Goal: Information Seeking & Learning: Learn about a topic

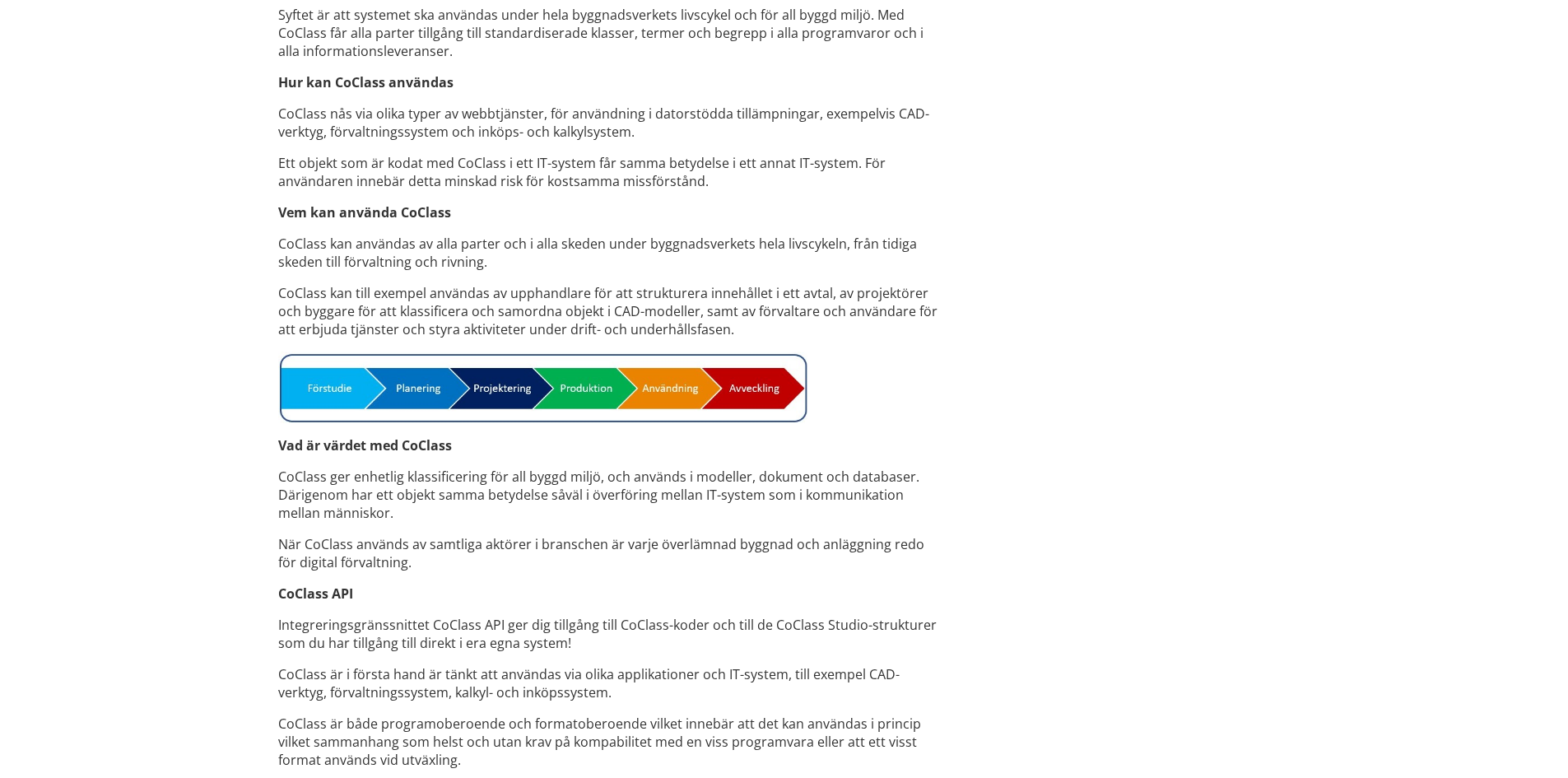
scroll to position [762, 0]
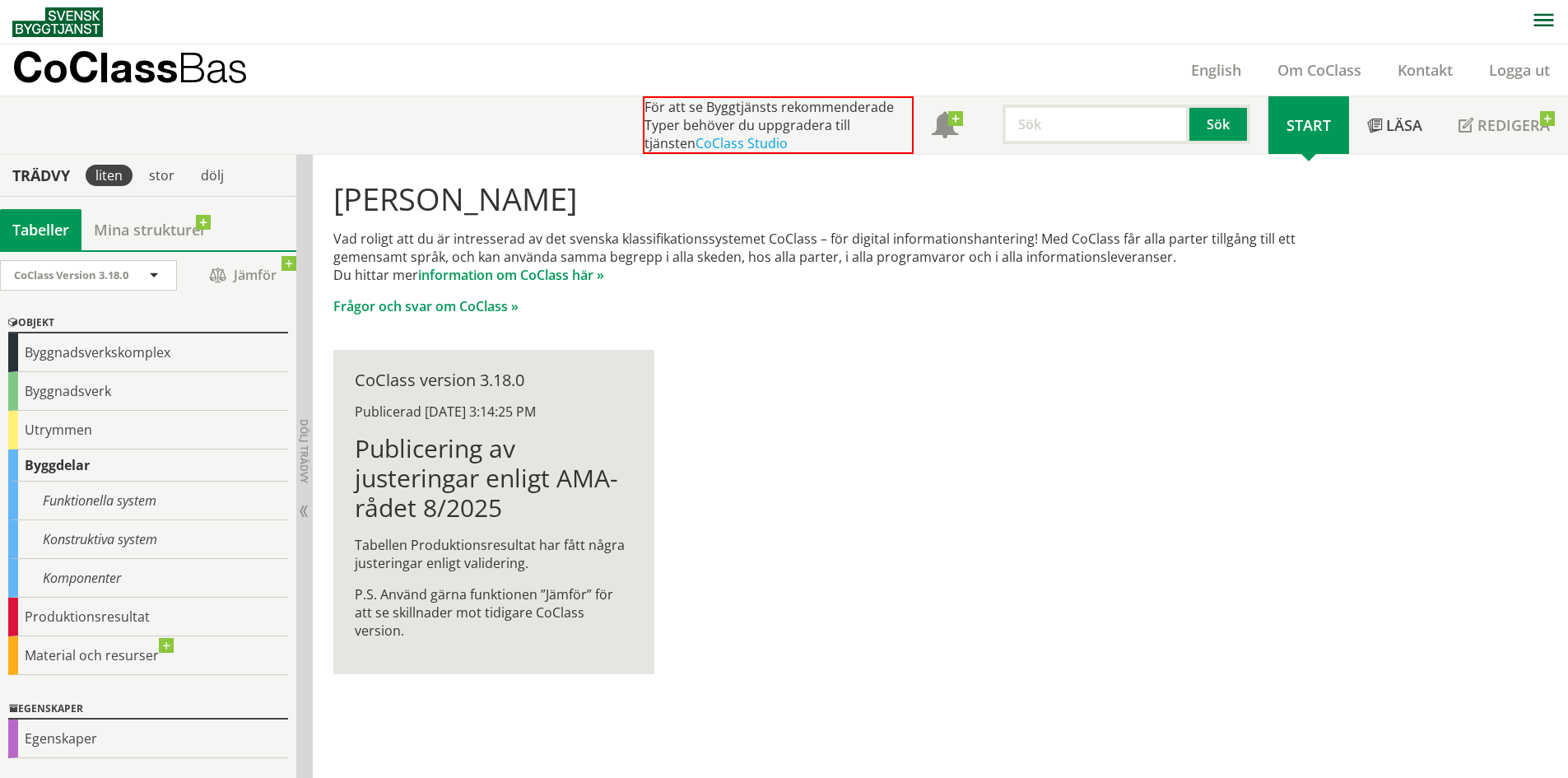
scroll to position [1, 0]
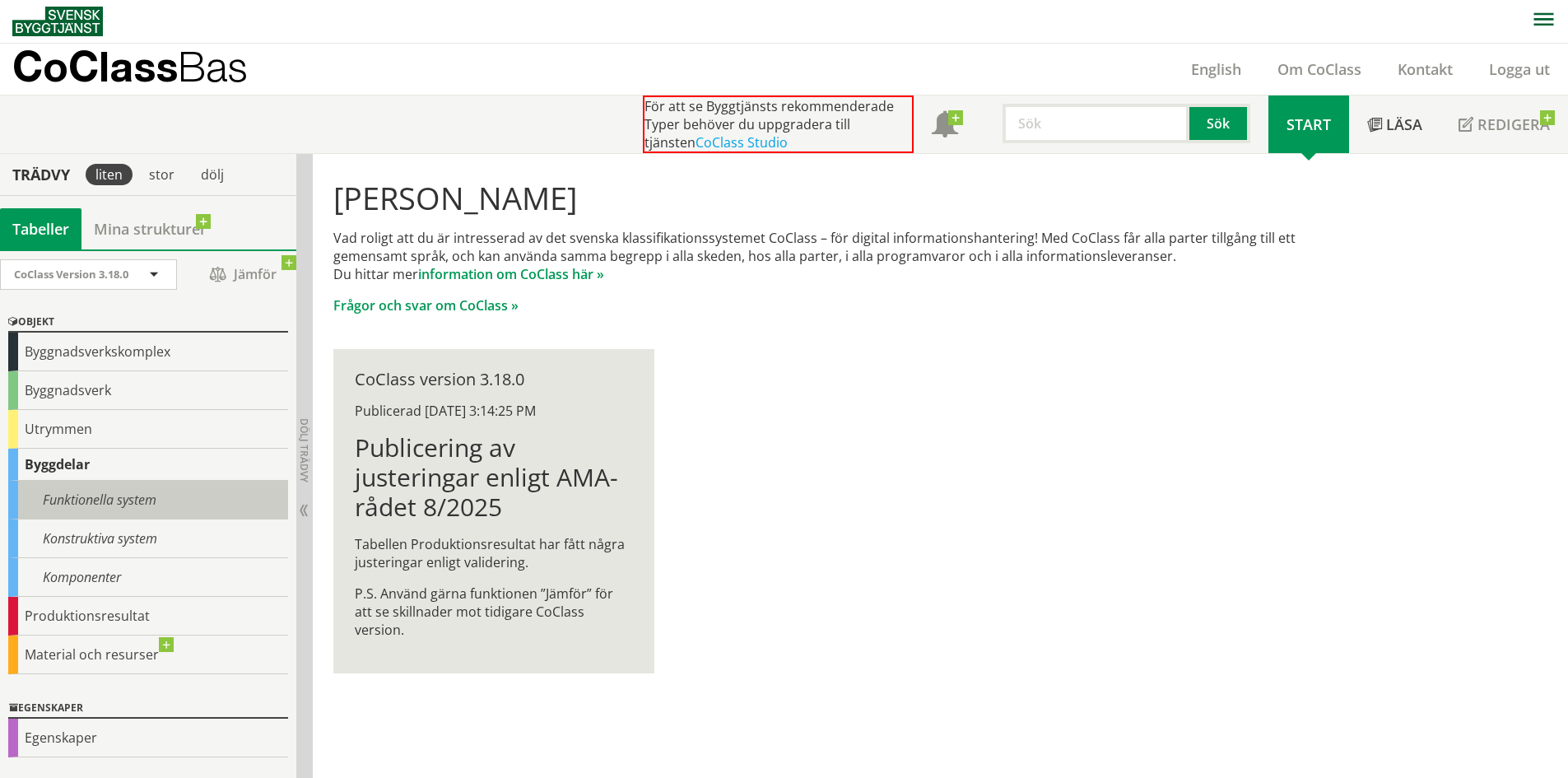
click at [143, 499] on div "Funktionella system" at bounding box center [147, 499] width 280 height 38
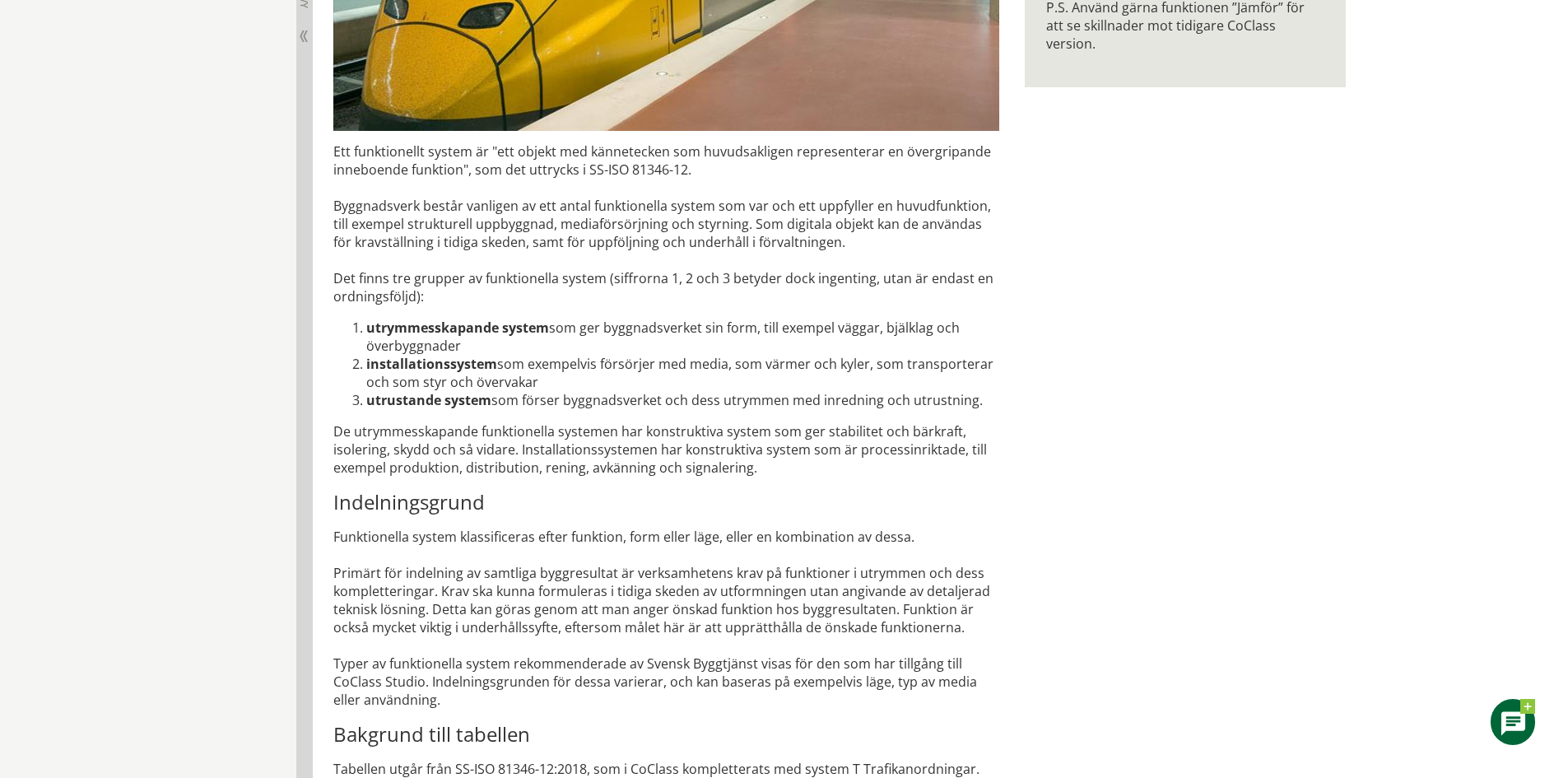
scroll to position [126, 0]
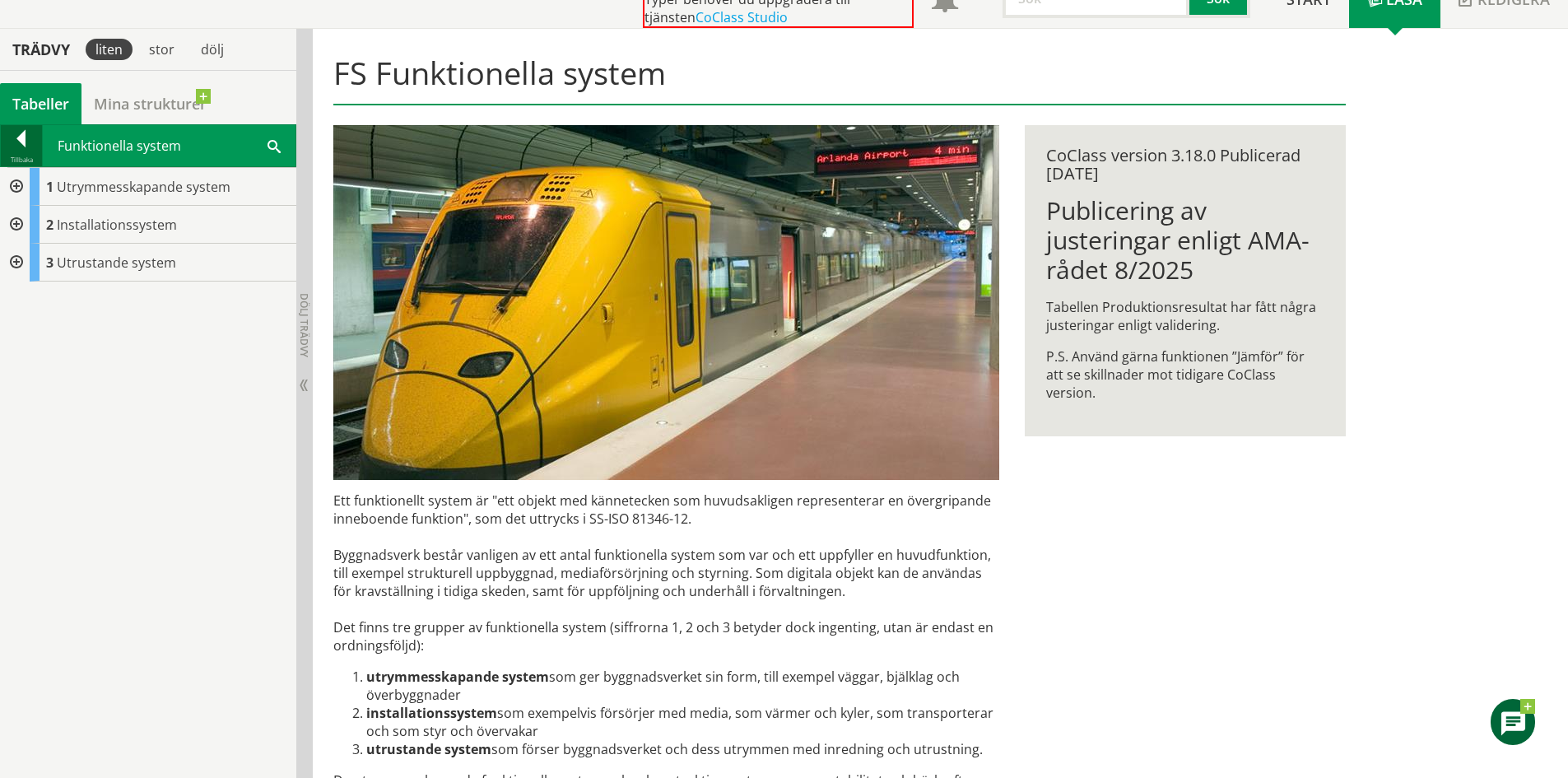
click at [33, 143] on div at bounding box center [22, 140] width 41 height 23
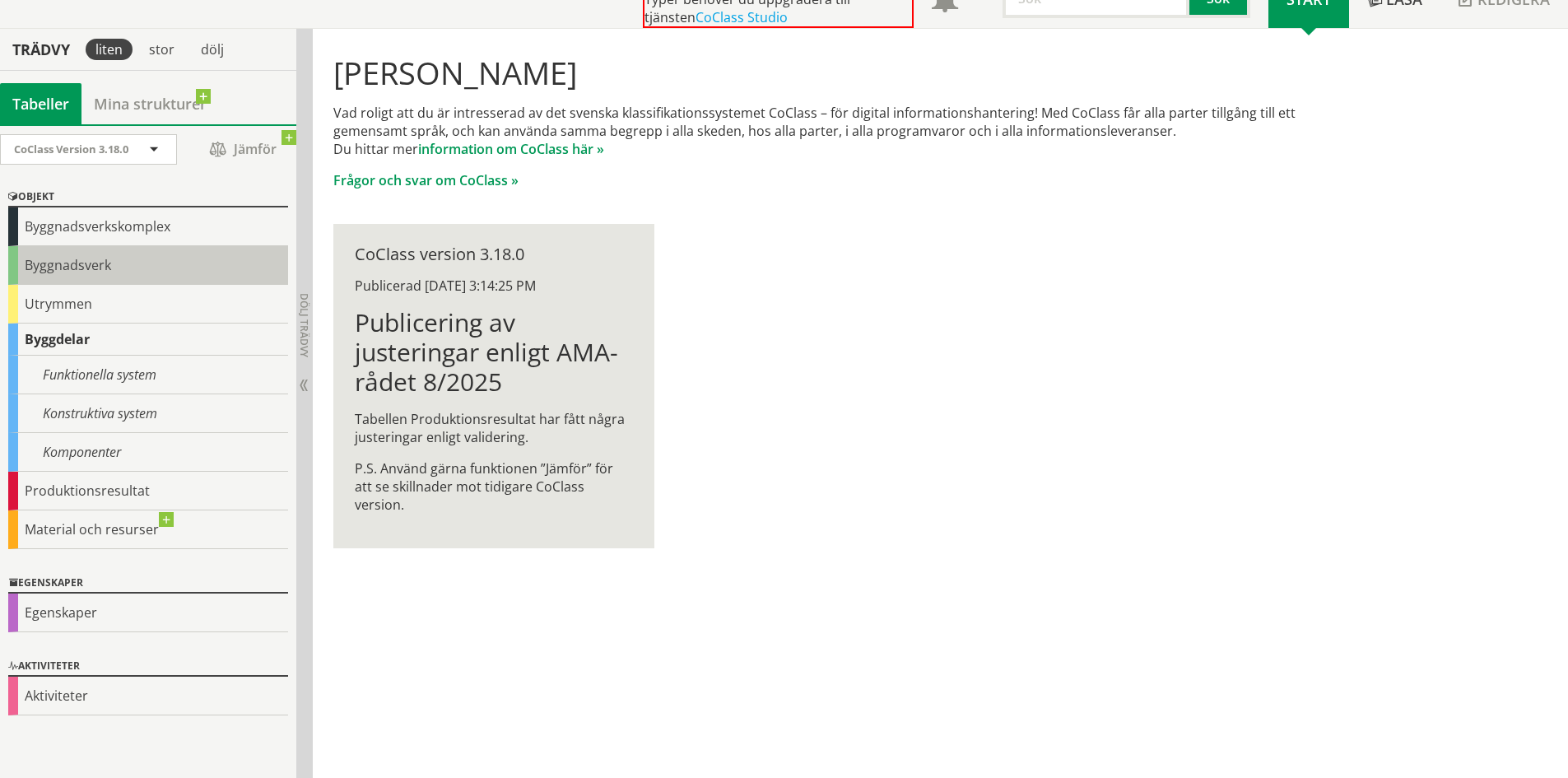
click at [154, 271] on div "Byggnadsverk" at bounding box center [147, 264] width 280 height 38
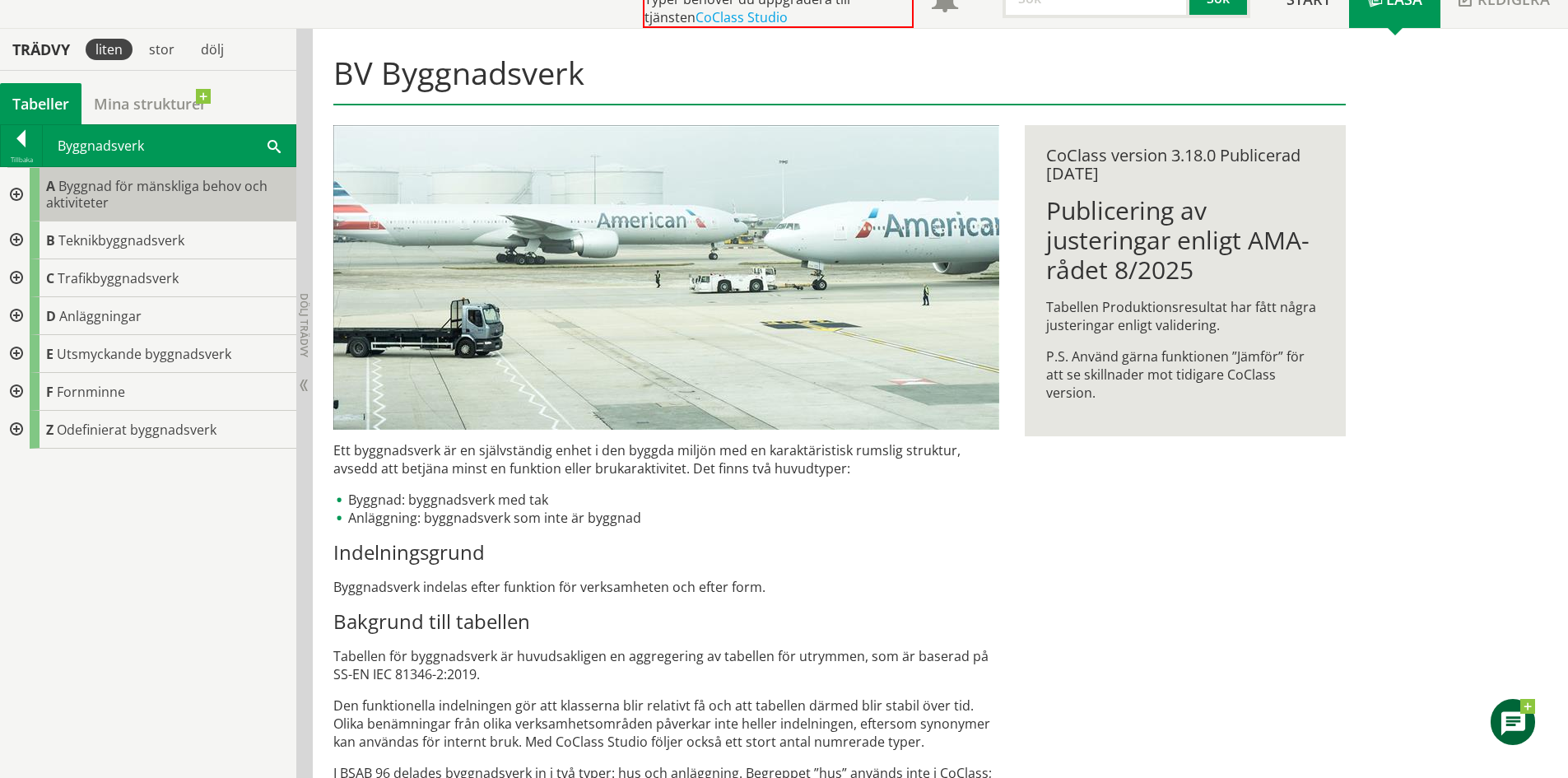
click at [173, 205] on div "A Byggnad för mänskliga behov och aktiviteter" at bounding box center [162, 194] width 266 height 53
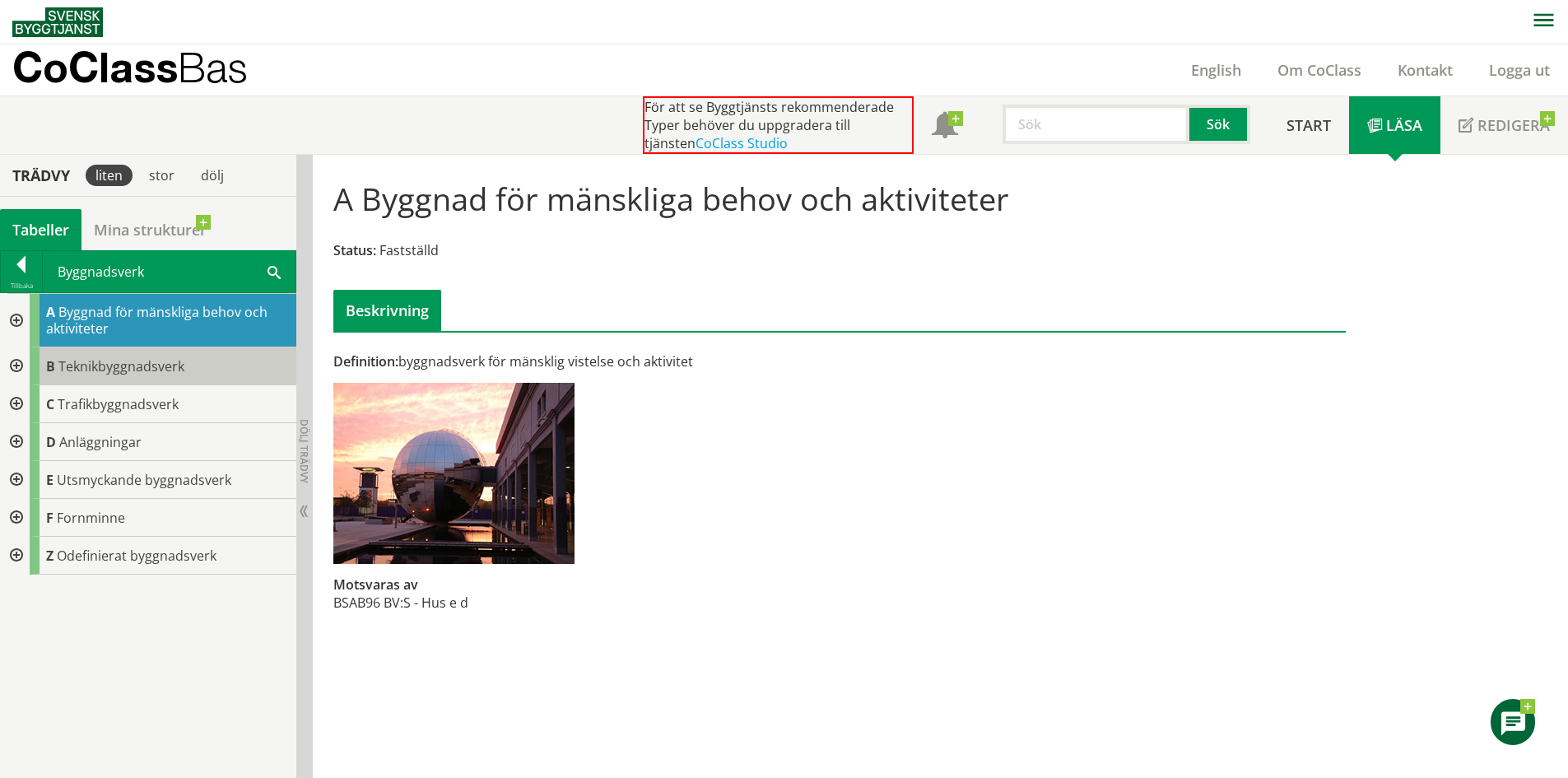
click at [171, 370] on span "Teknikbyggnadsverk" at bounding box center [121, 366] width 126 height 18
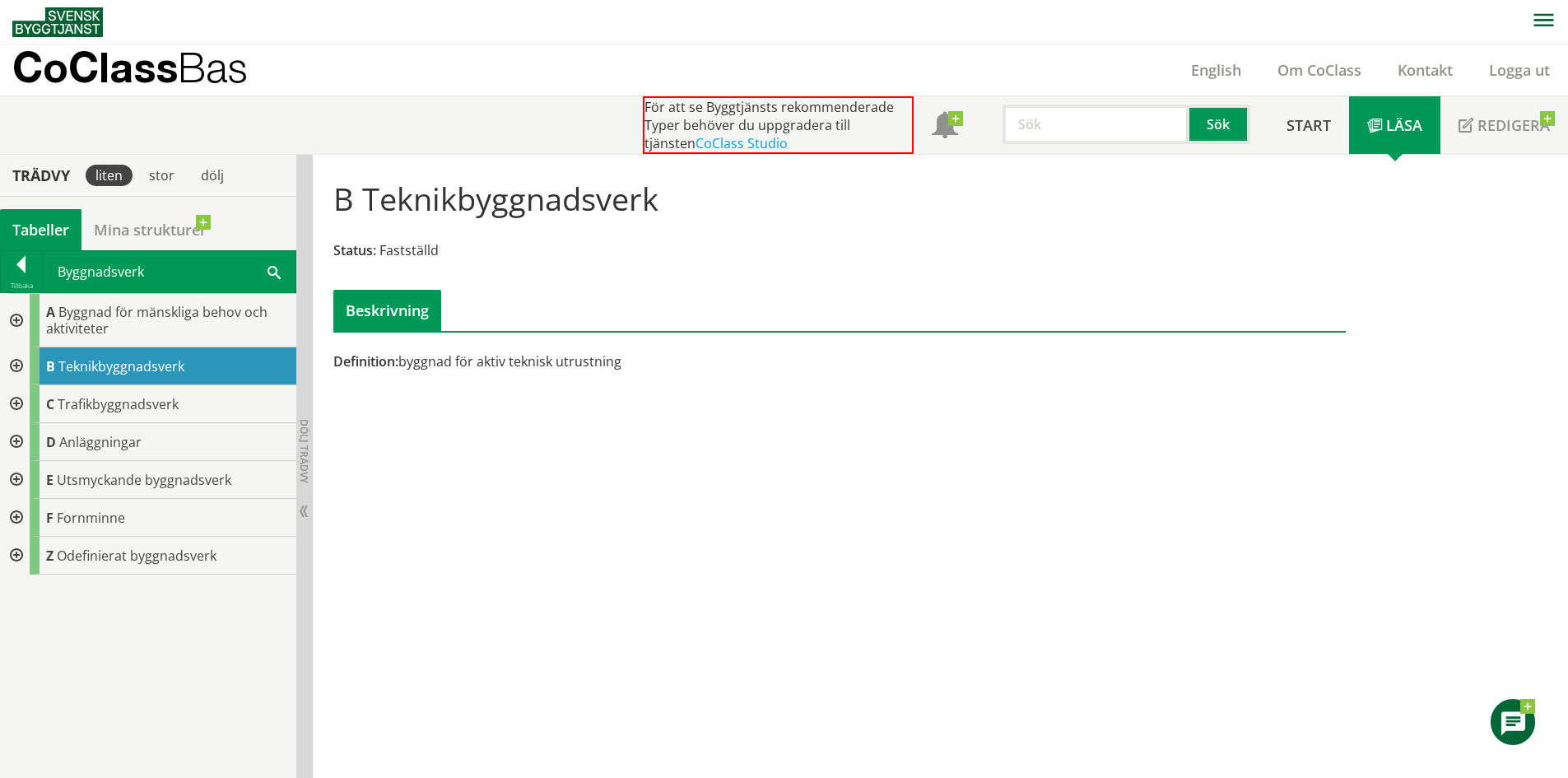
scroll to position [1, 0]
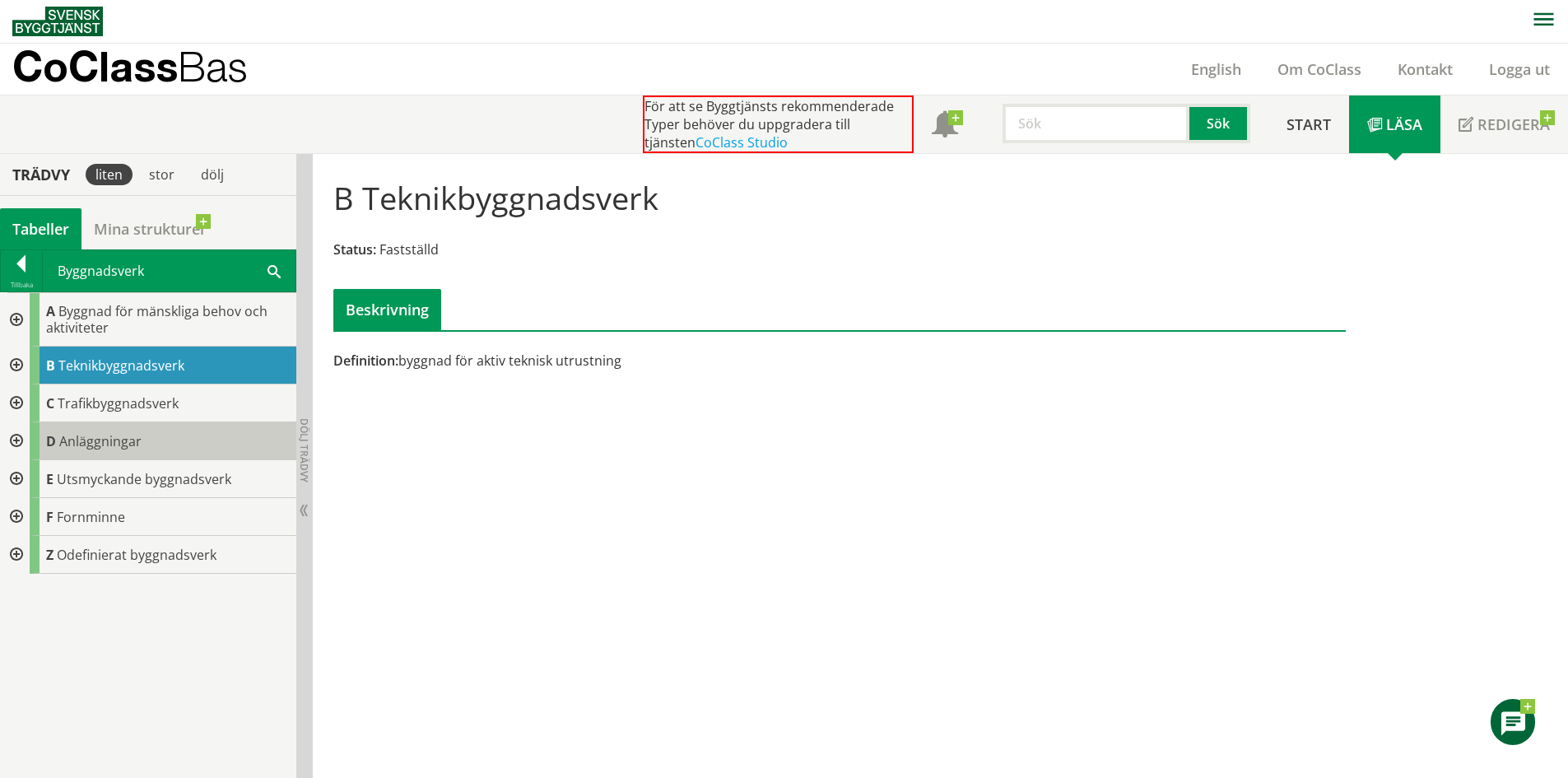
click at [143, 433] on div "D Anläggningar" at bounding box center [162, 441] width 266 height 38
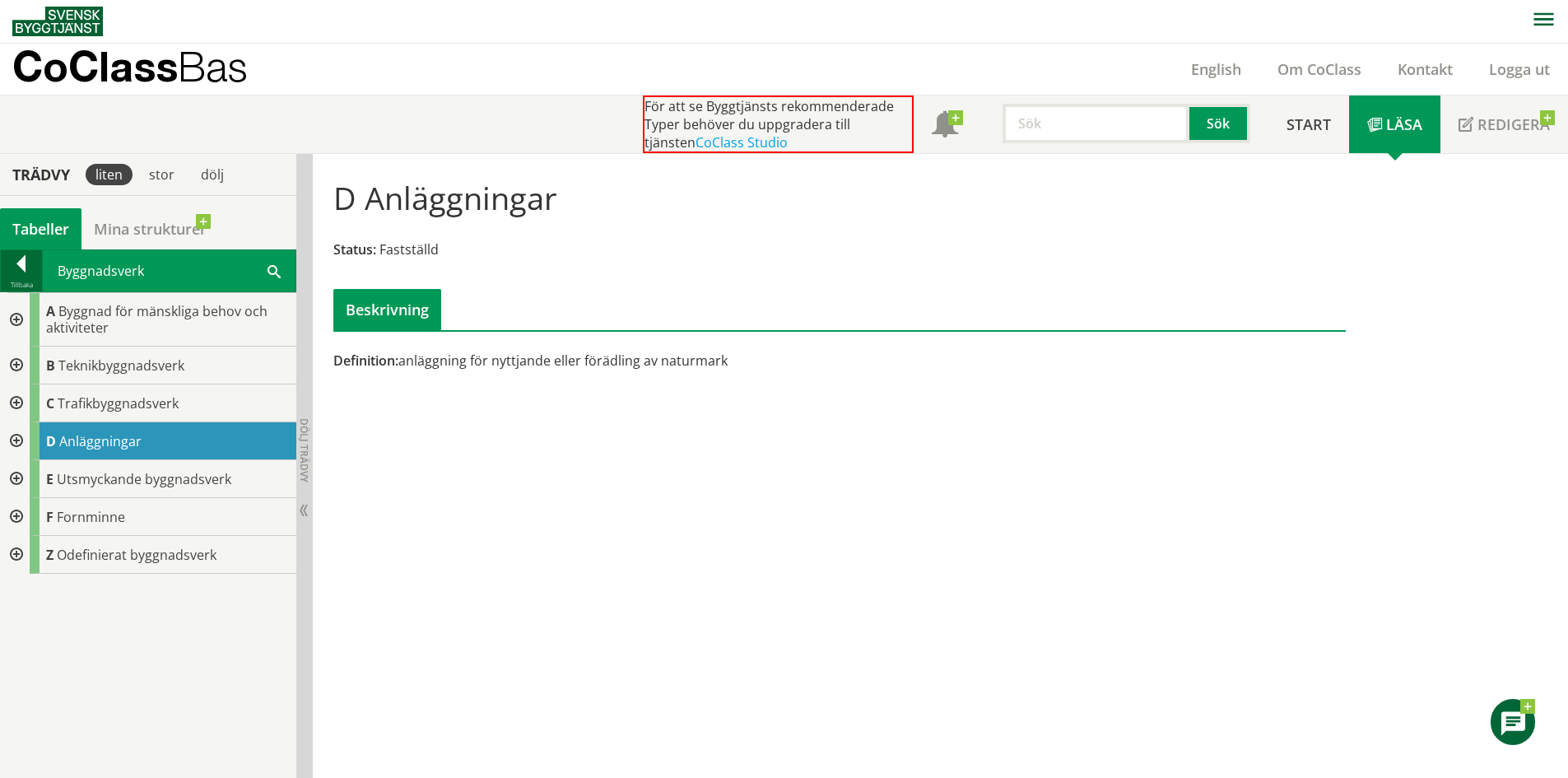
click at [24, 274] on div at bounding box center [22, 266] width 41 height 23
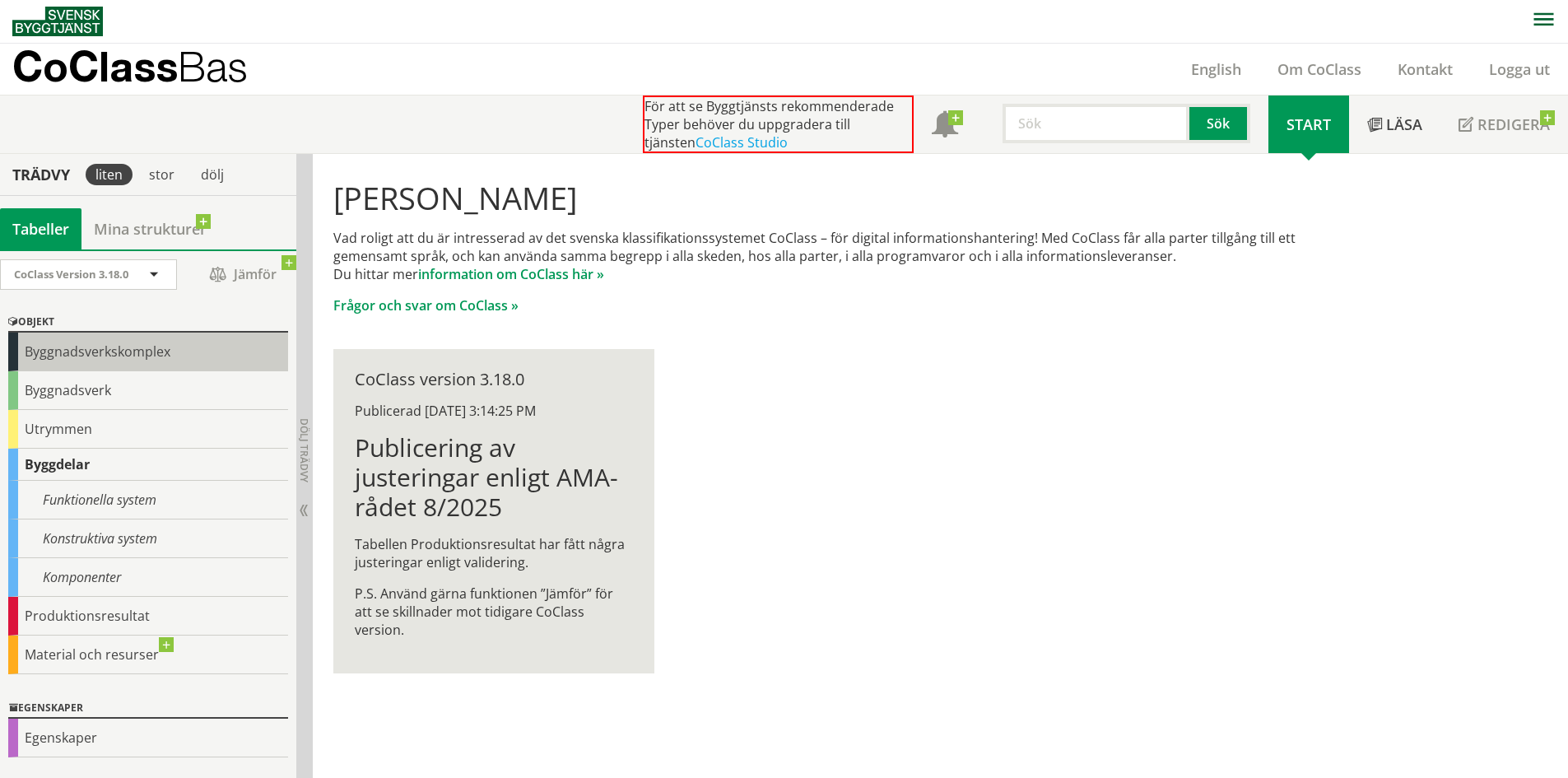
click at [116, 361] on div "Byggnadsverkskomplex" at bounding box center [147, 351] width 280 height 38
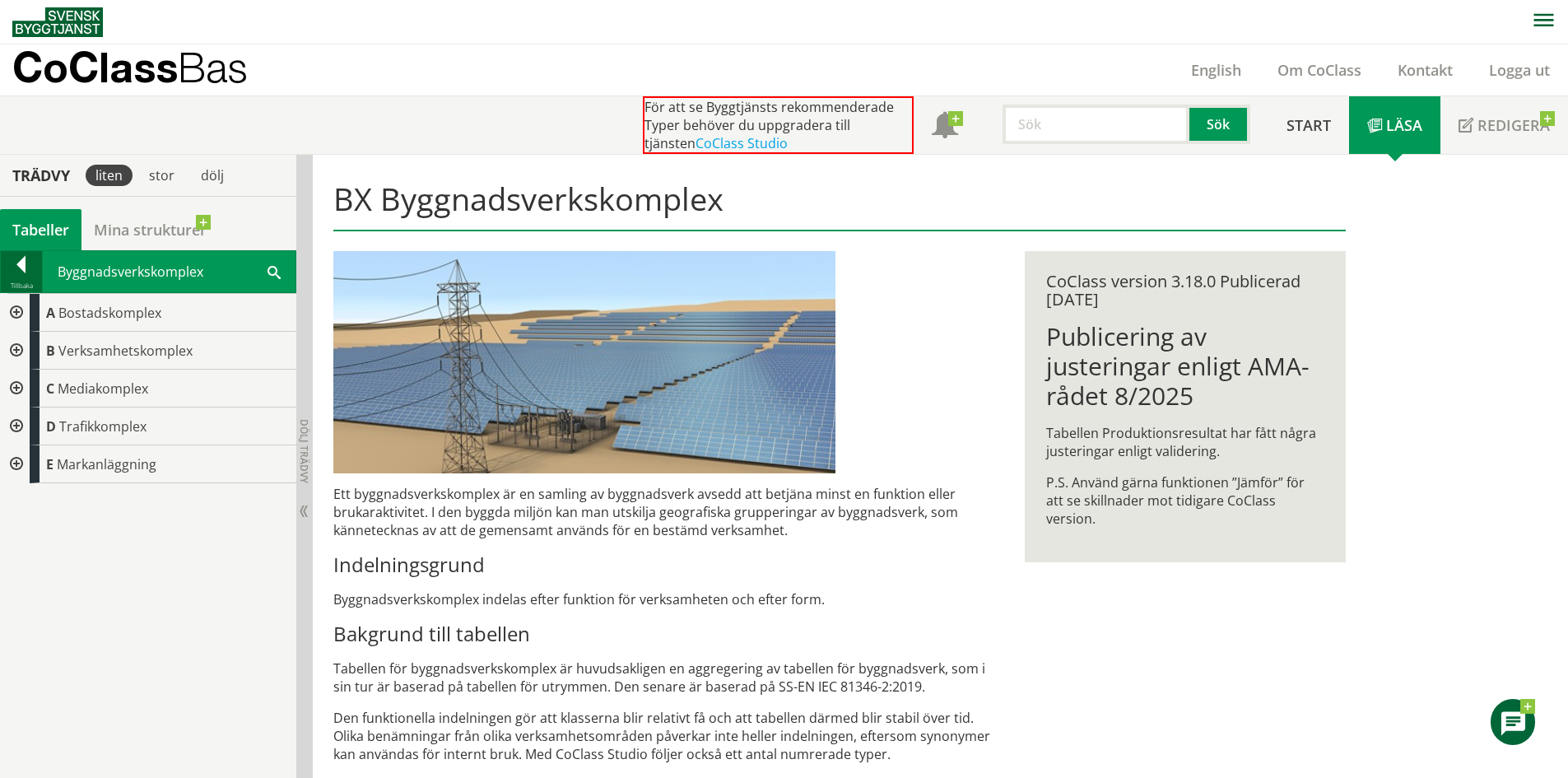
click at [28, 271] on div at bounding box center [22, 267] width 41 height 23
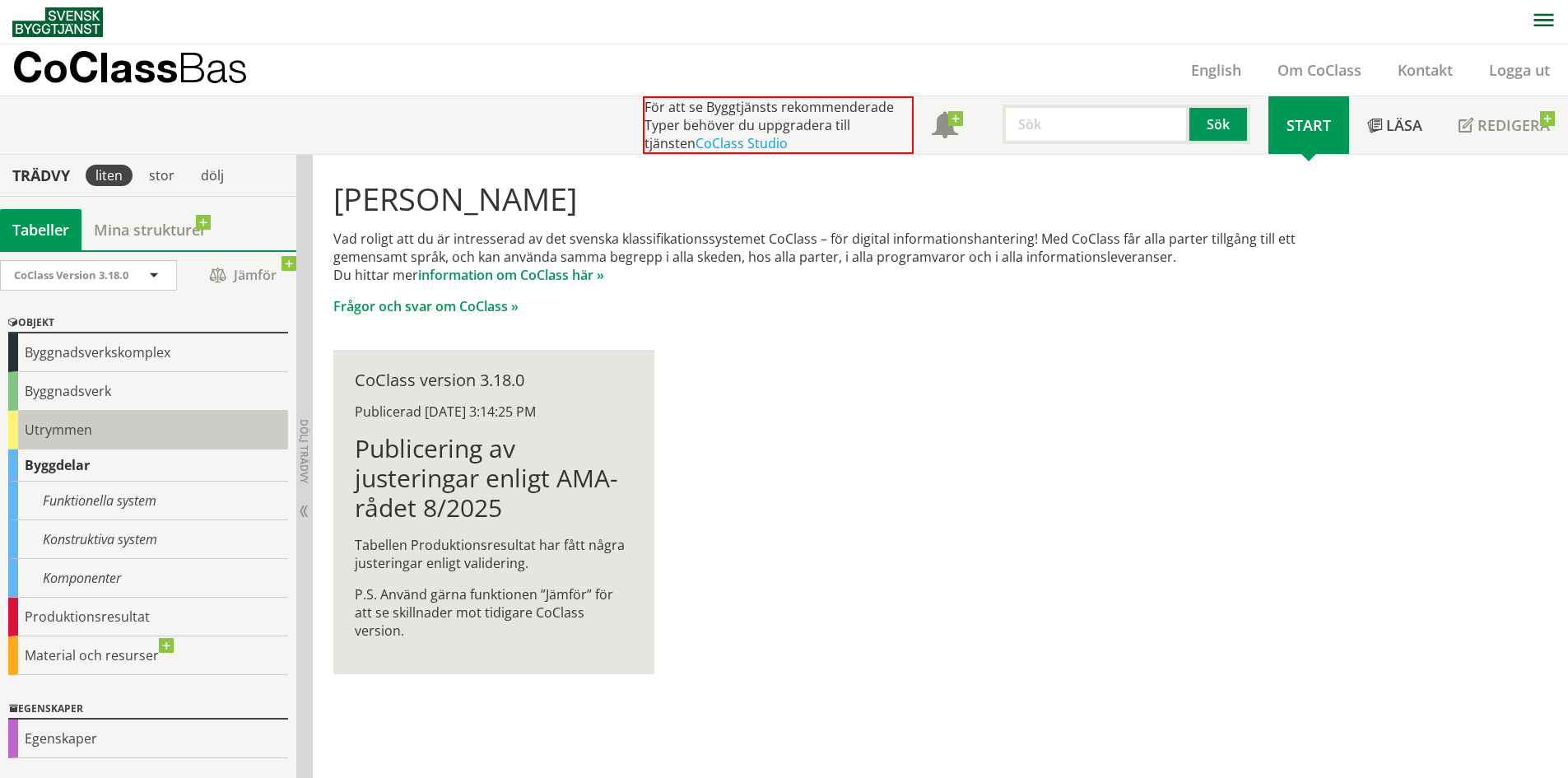
click at [109, 429] on div "Utrymmen" at bounding box center [147, 429] width 280 height 38
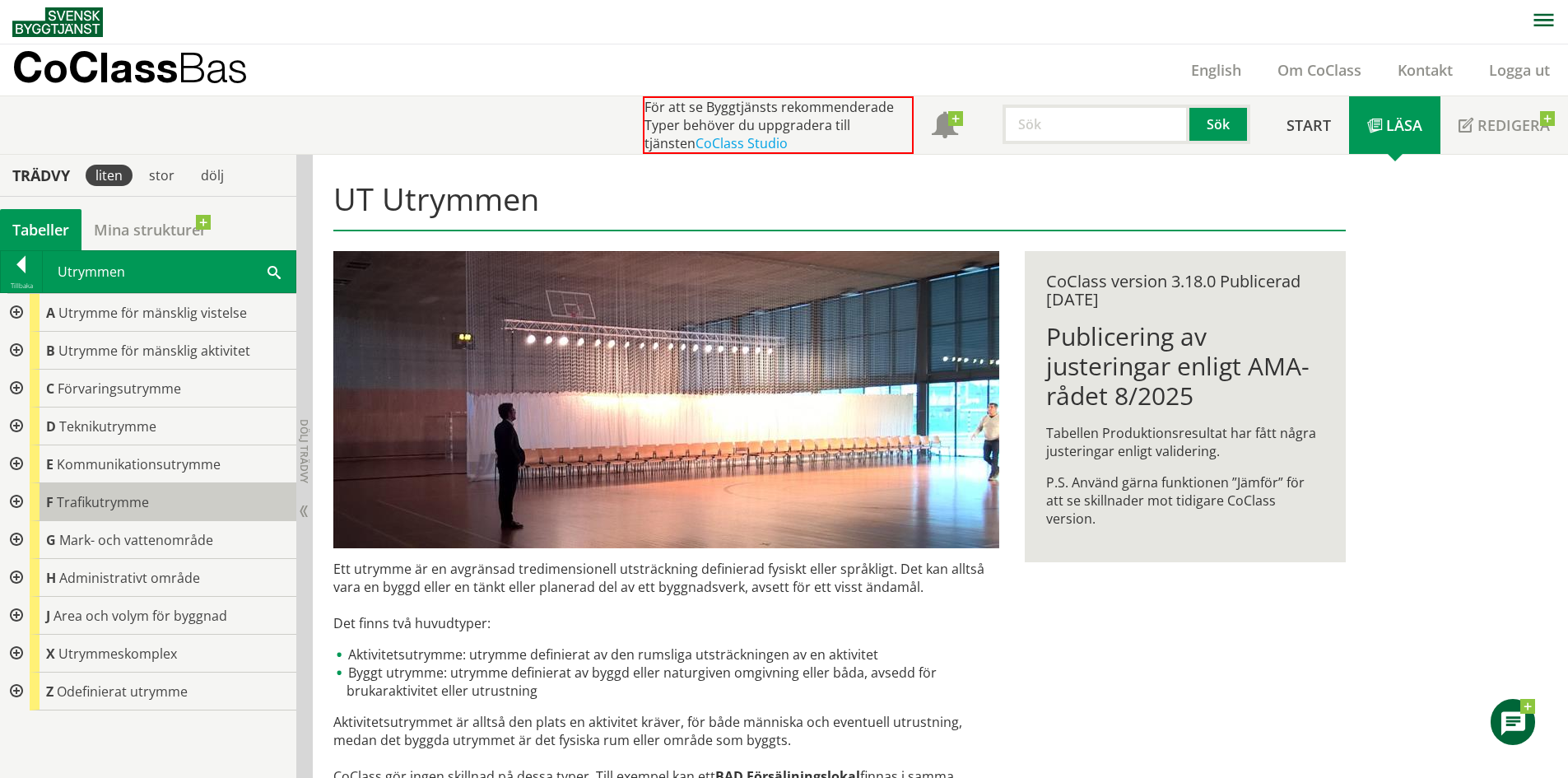
click at [129, 509] on span "Trafikutrymme" at bounding box center [103, 502] width 92 height 18
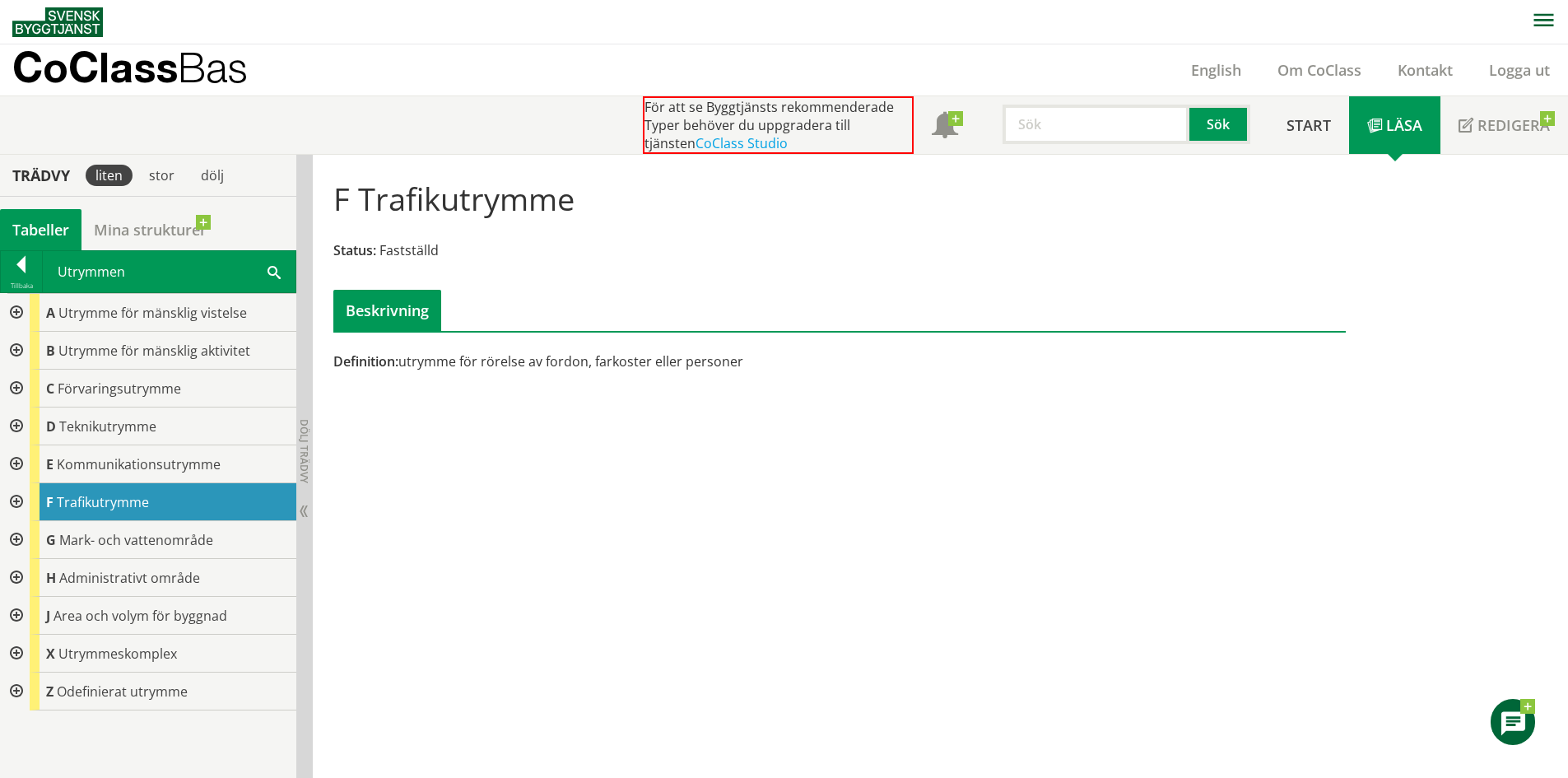
click at [18, 311] on div at bounding box center [15, 312] width 29 height 38
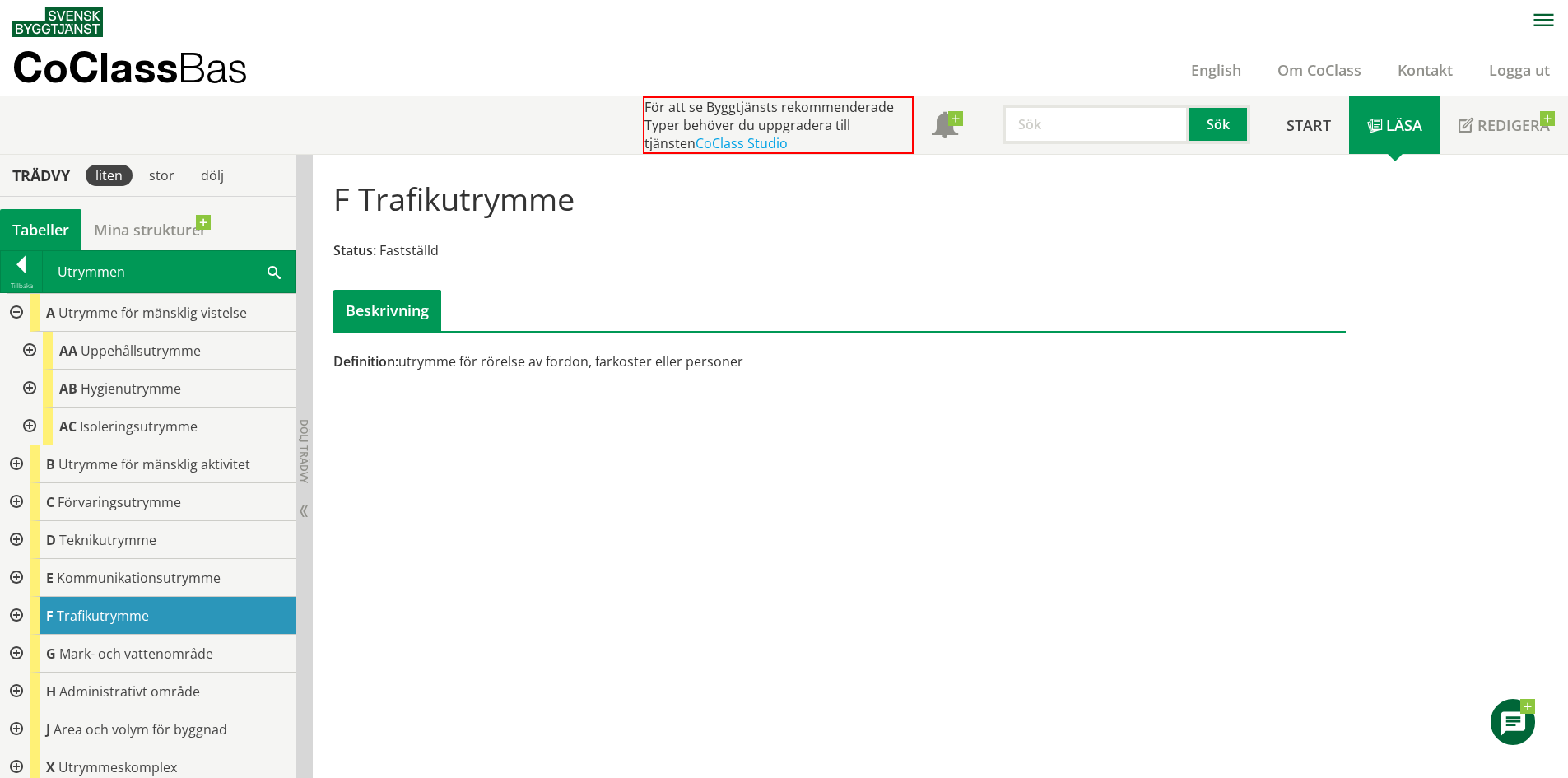
click at [18, 311] on div at bounding box center [15, 312] width 29 height 38
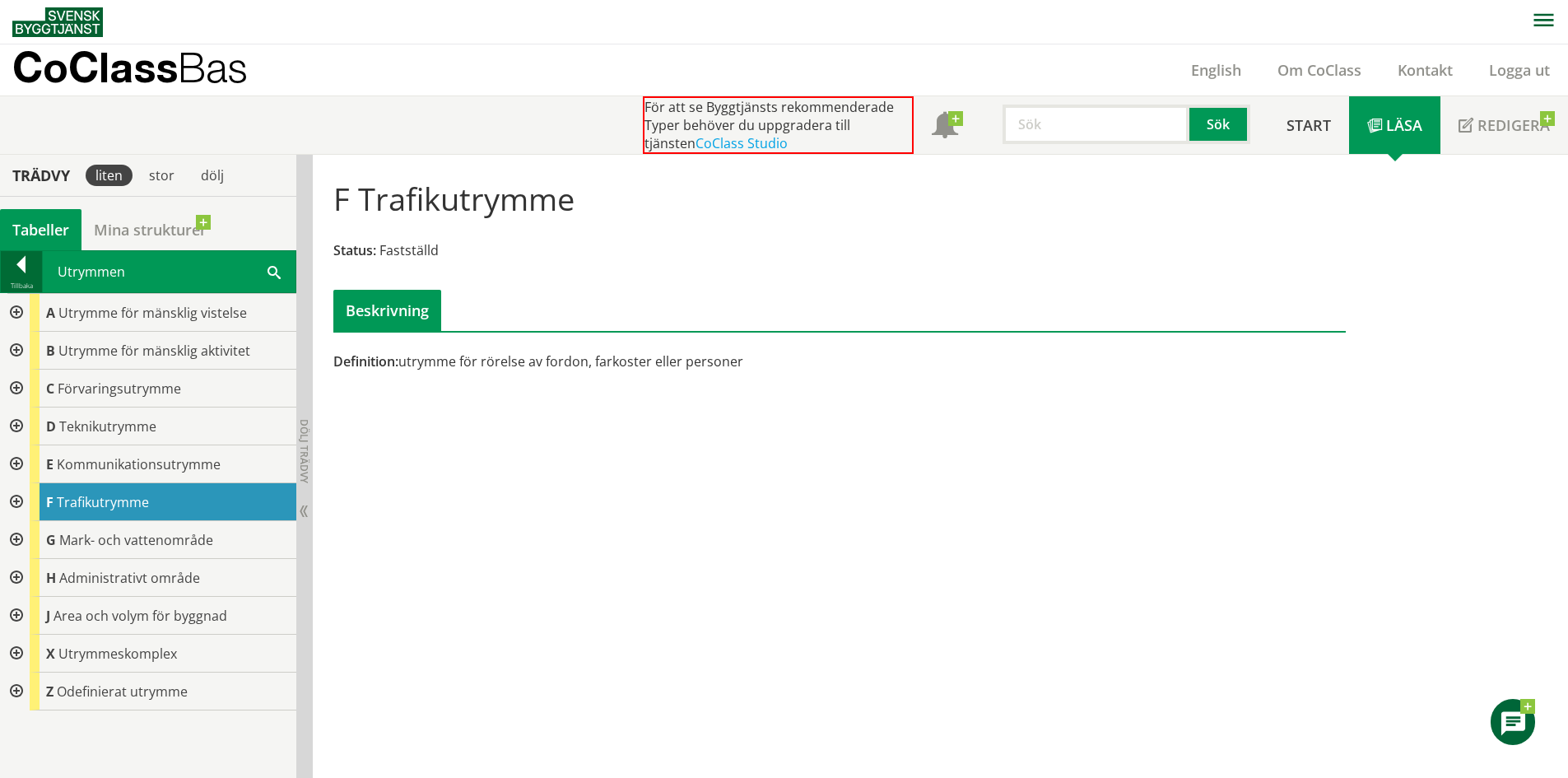
click at [28, 273] on div at bounding box center [22, 267] width 41 height 23
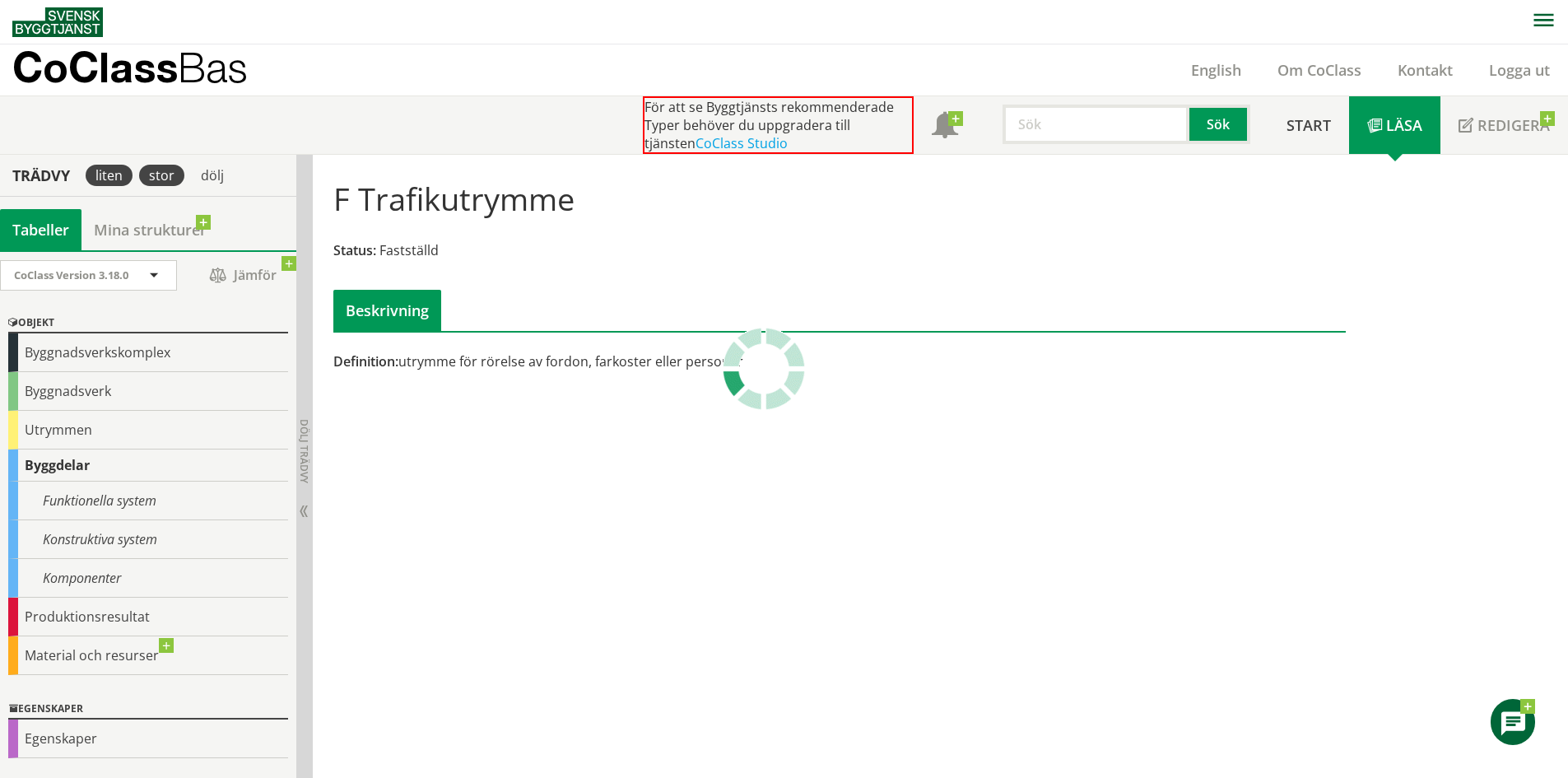
click at [153, 180] on div "stor" at bounding box center [162, 176] width 45 height 22
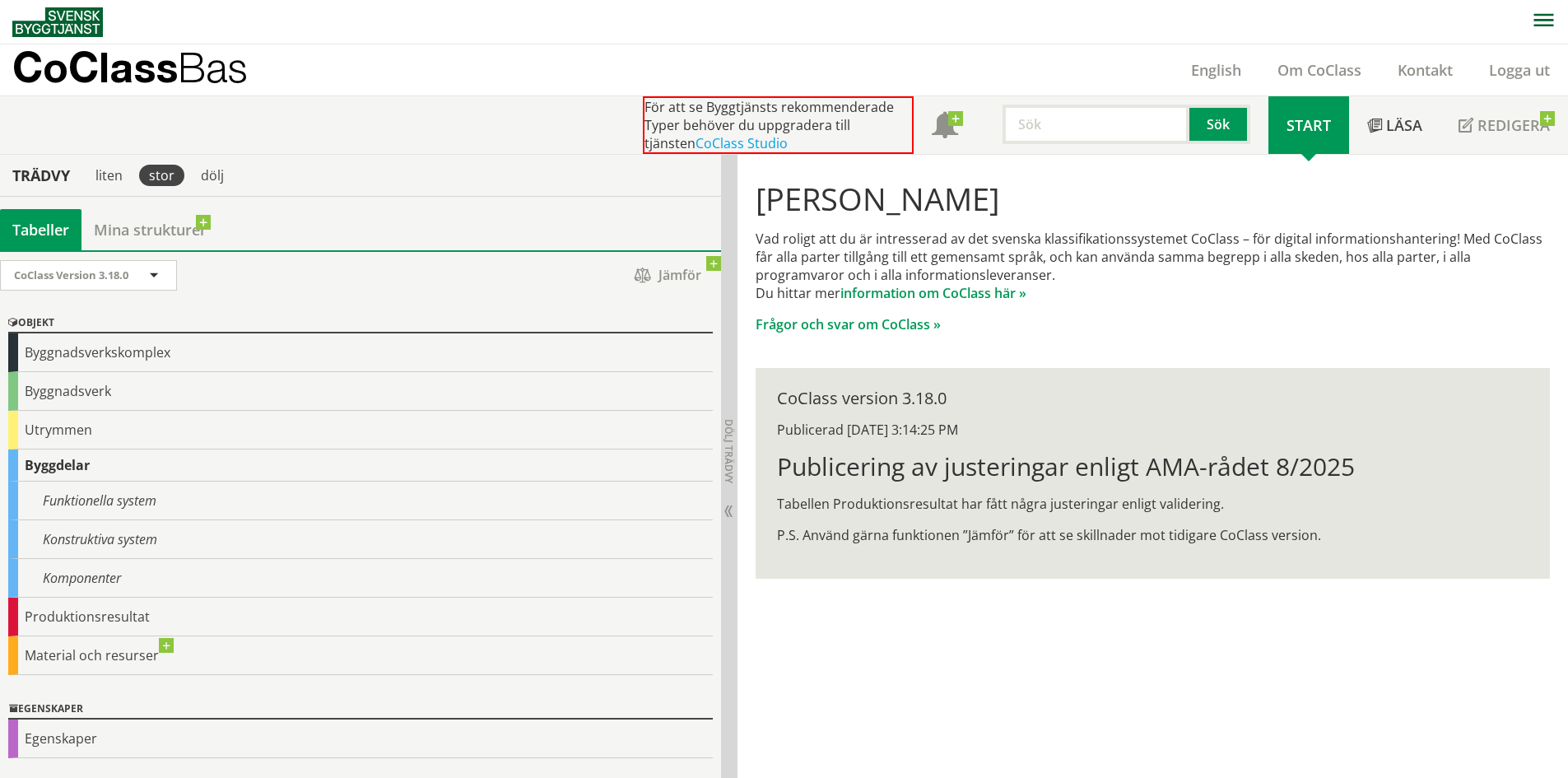
click at [163, 175] on div "stor" at bounding box center [162, 176] width 45 height 22
click at [95, 167] on div "liten" at bounding box center [109, 176] width 47 height 22
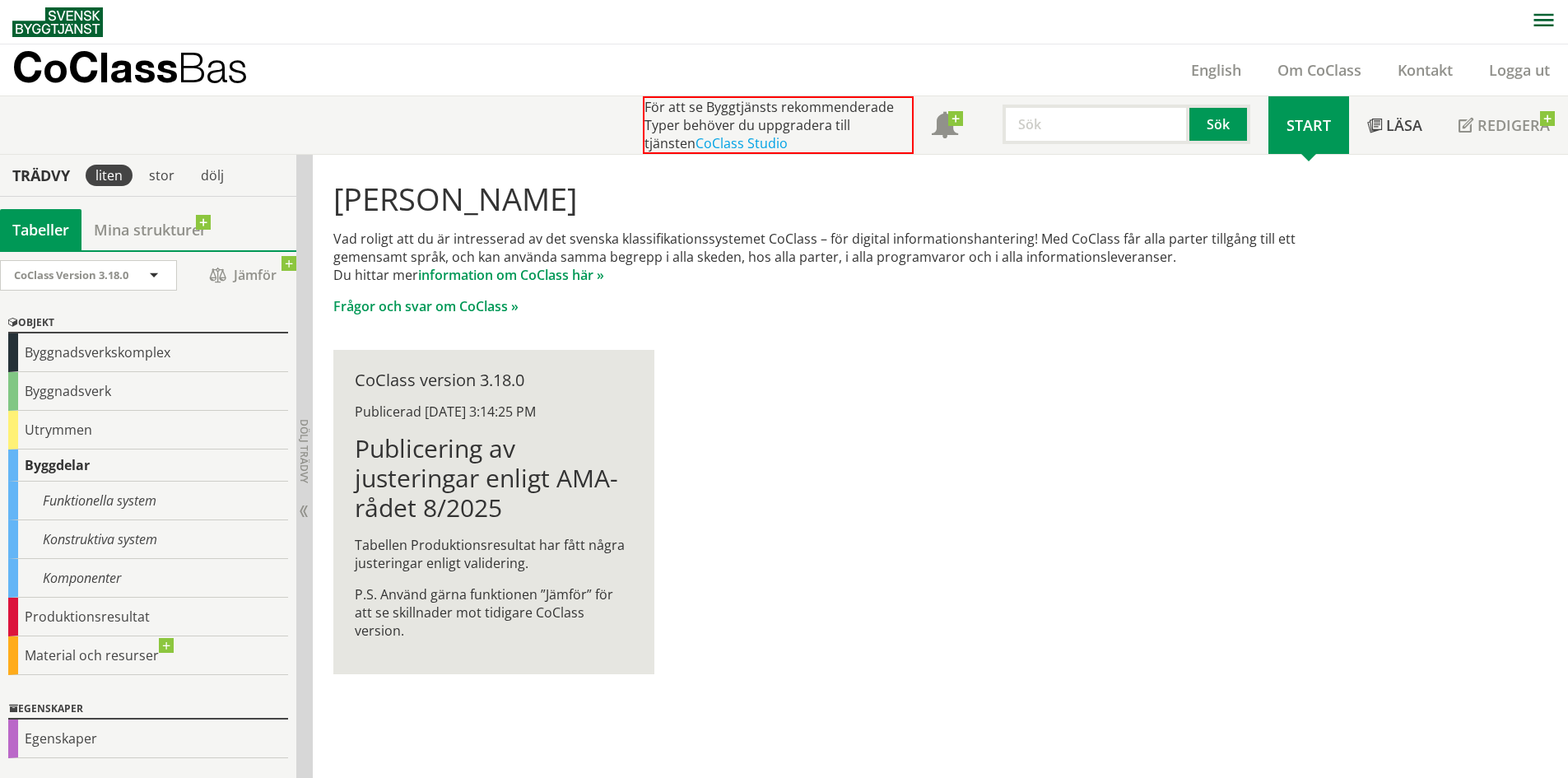
click at [27, 169] on div "Trädvy" at bounding box center [40, 175] width 76 height 18
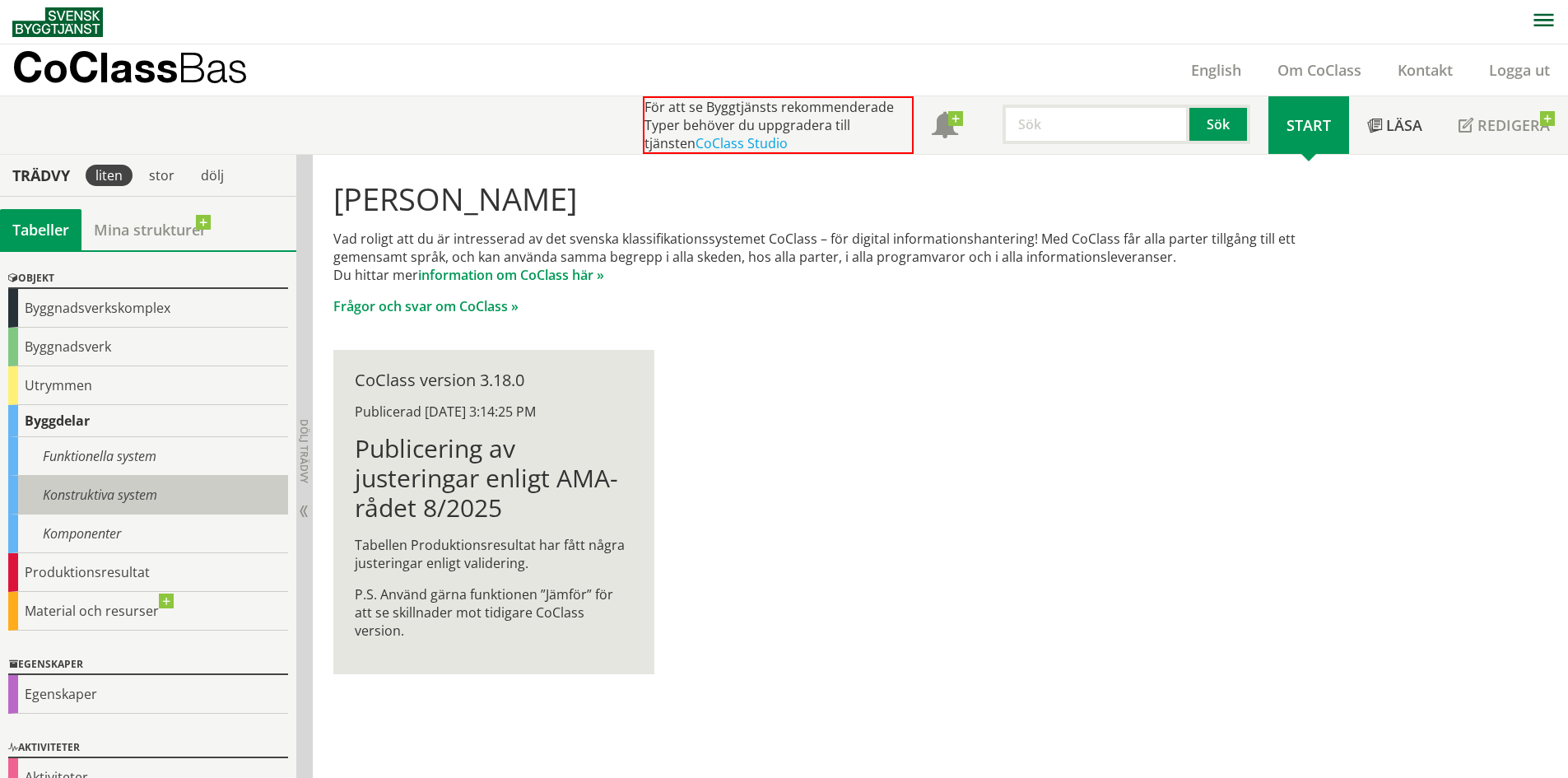
scroll to position [76, 0]
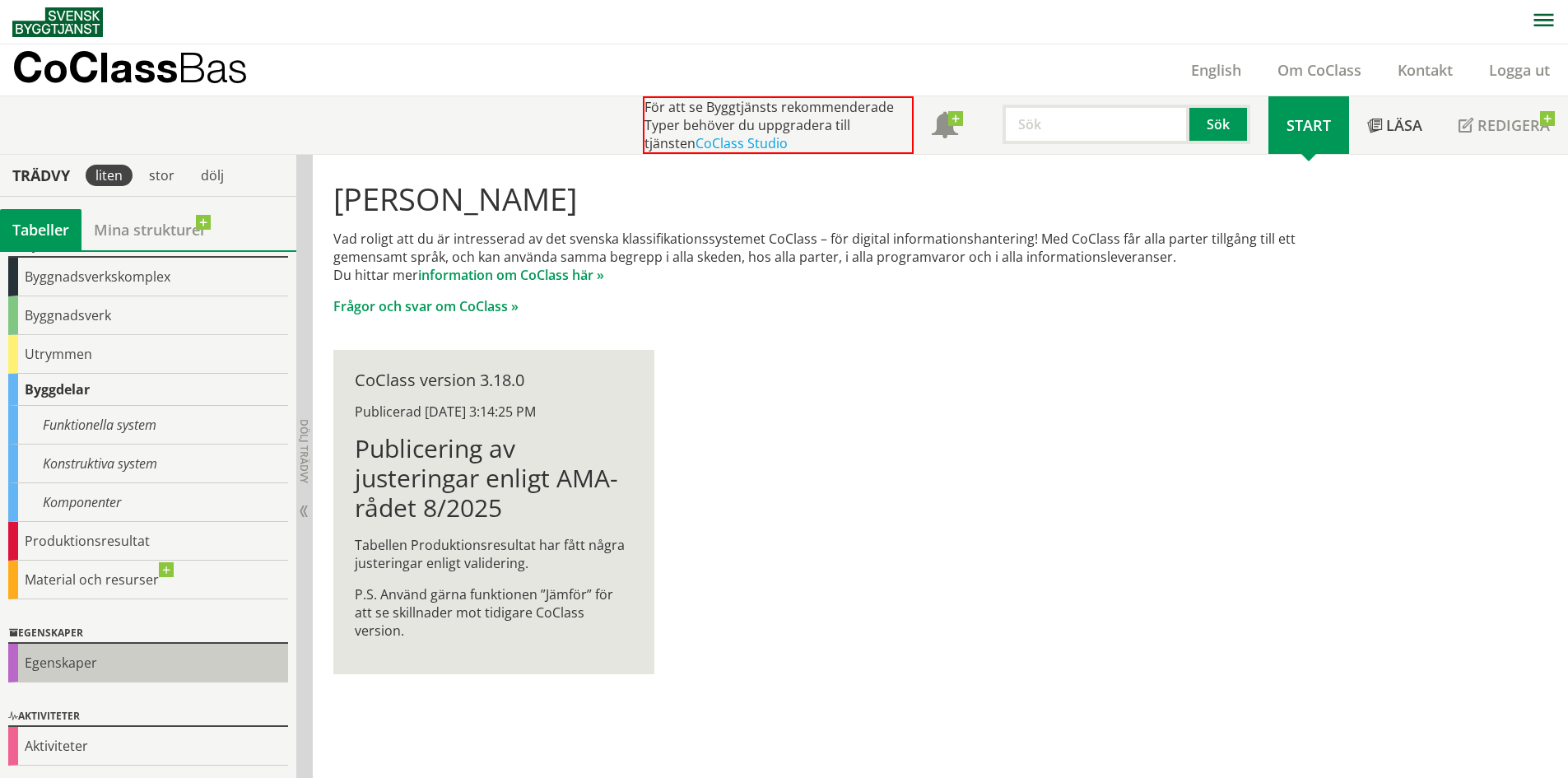
click at [99, 654] on div "Egenskaper" at bounding box center [147, 662] width 280 height 38
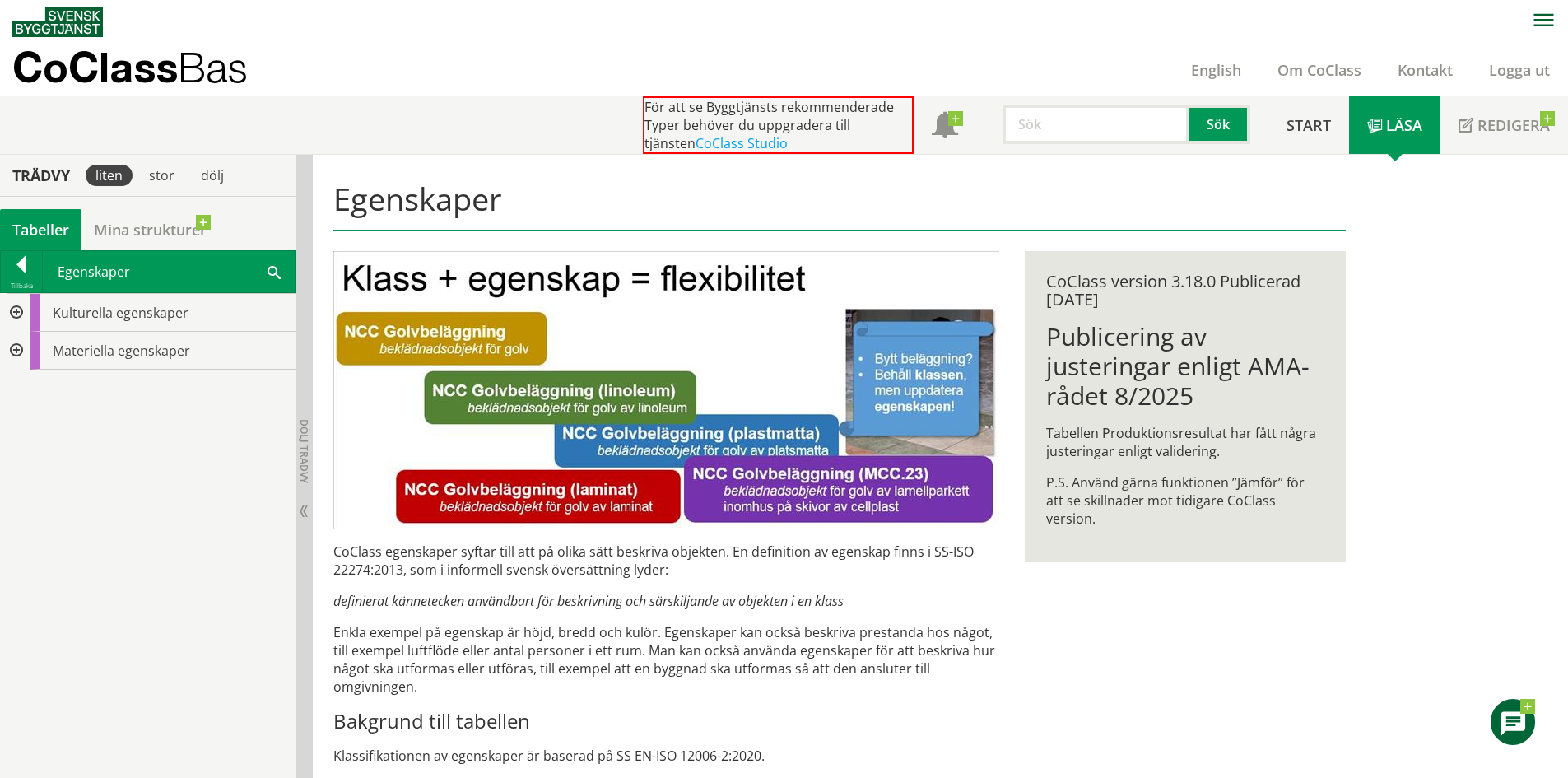
click at [104, 58] on p "CoClass Bas" at bounding box center [131, 67] width 236 height 19
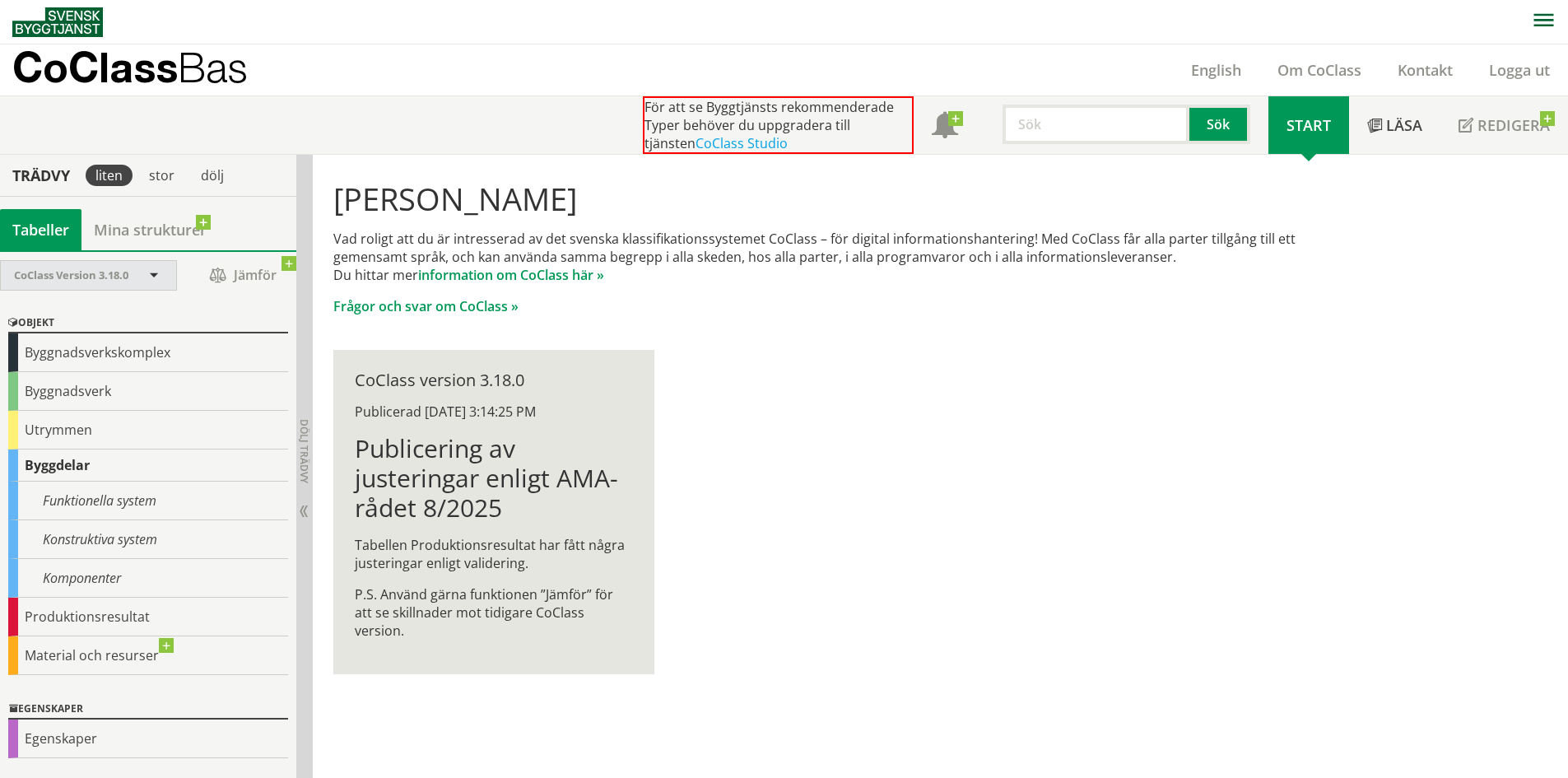
click at [129, 272] on span "CoClass Version 3.18.0" at bounding box center [71, 274] width 114 height 15
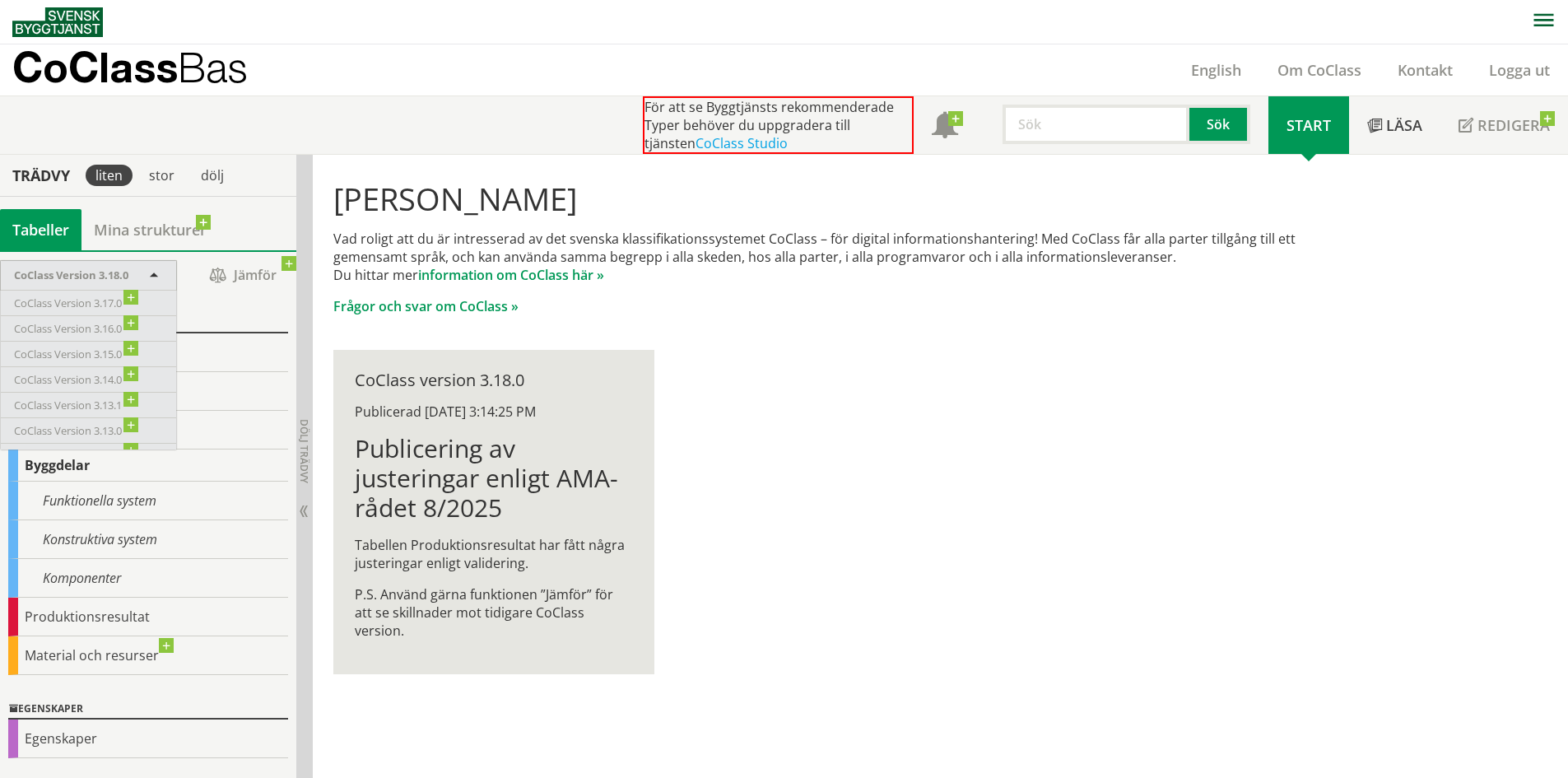
click at [129, 272] on span "CoClass Version 3.18.0" at bounding box center [71, 274] width 114 height 15
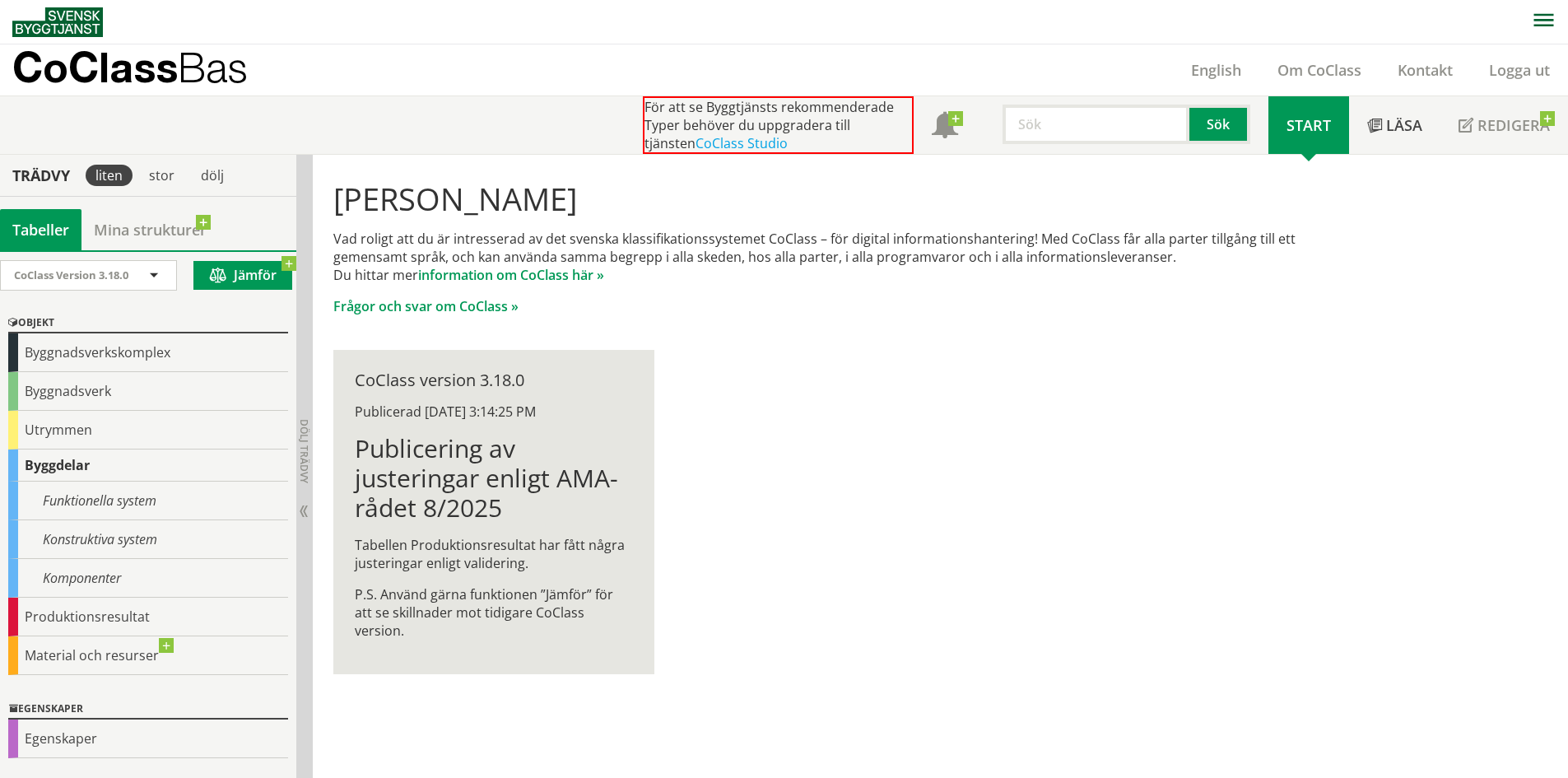
click at [216, 279] on span at bounding box center [222, 275] width 24 height 15
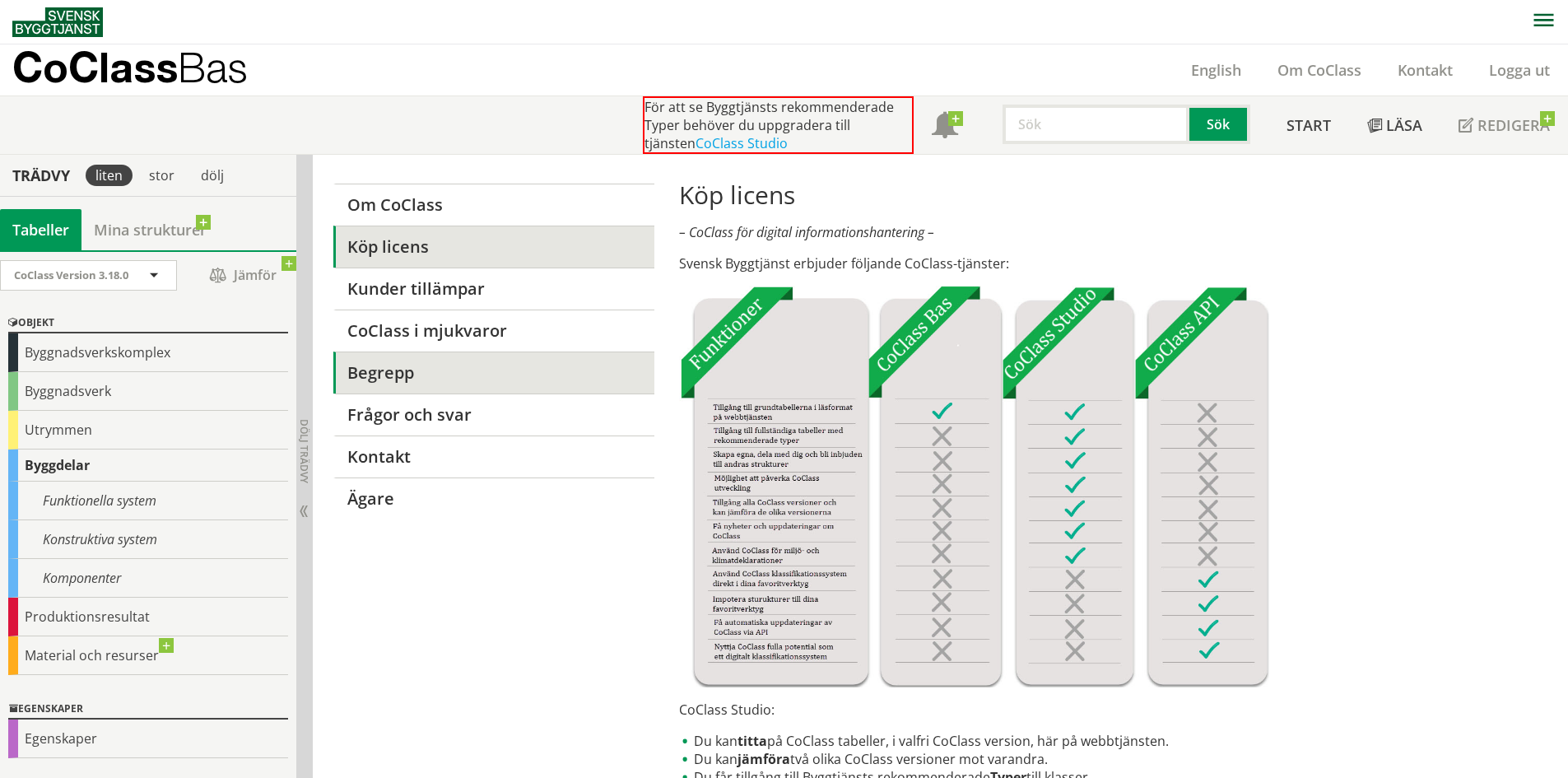
click at [387, 372] on link "Begrepp" at bounding box center [493, 372] width 320 height 42
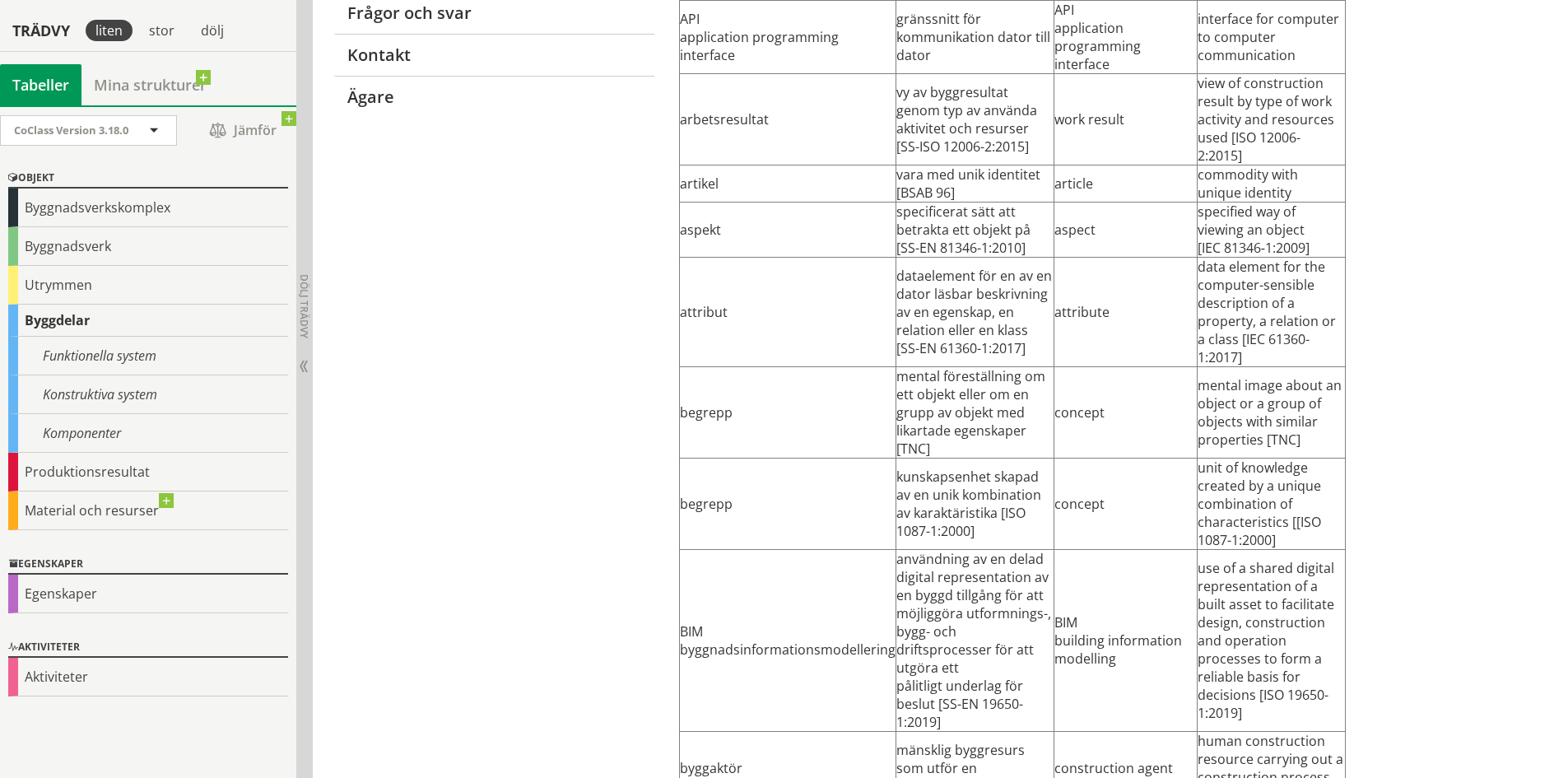
scroll to position [412, 0]
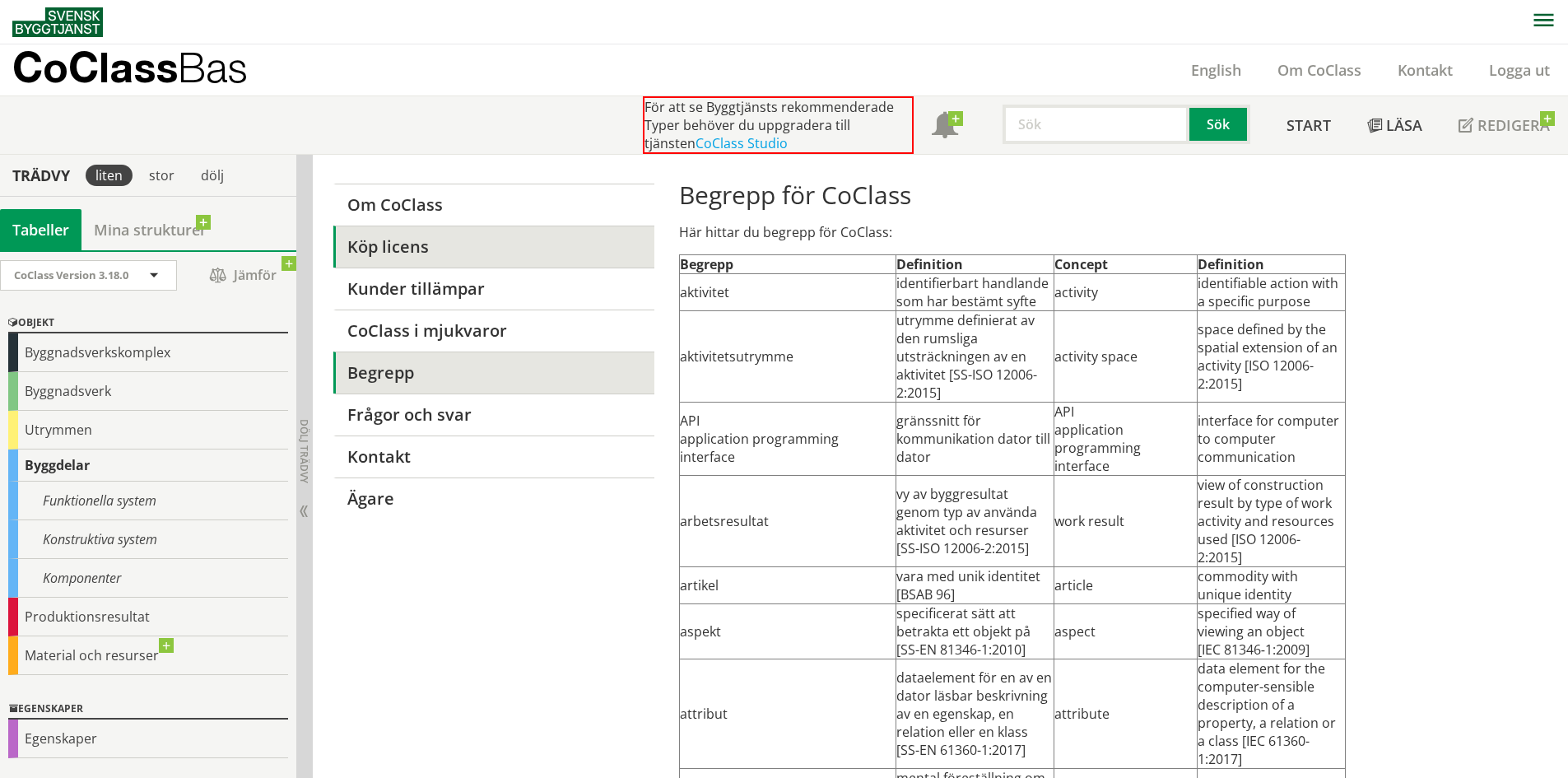
drag, startPoint x: 484, startPoint y: 543, endPoint x: 467, endPoint y: 241, distance: 302.5
click at [1087, 117] on input "text" at bounding box center [1095, 124] width 187 height 39
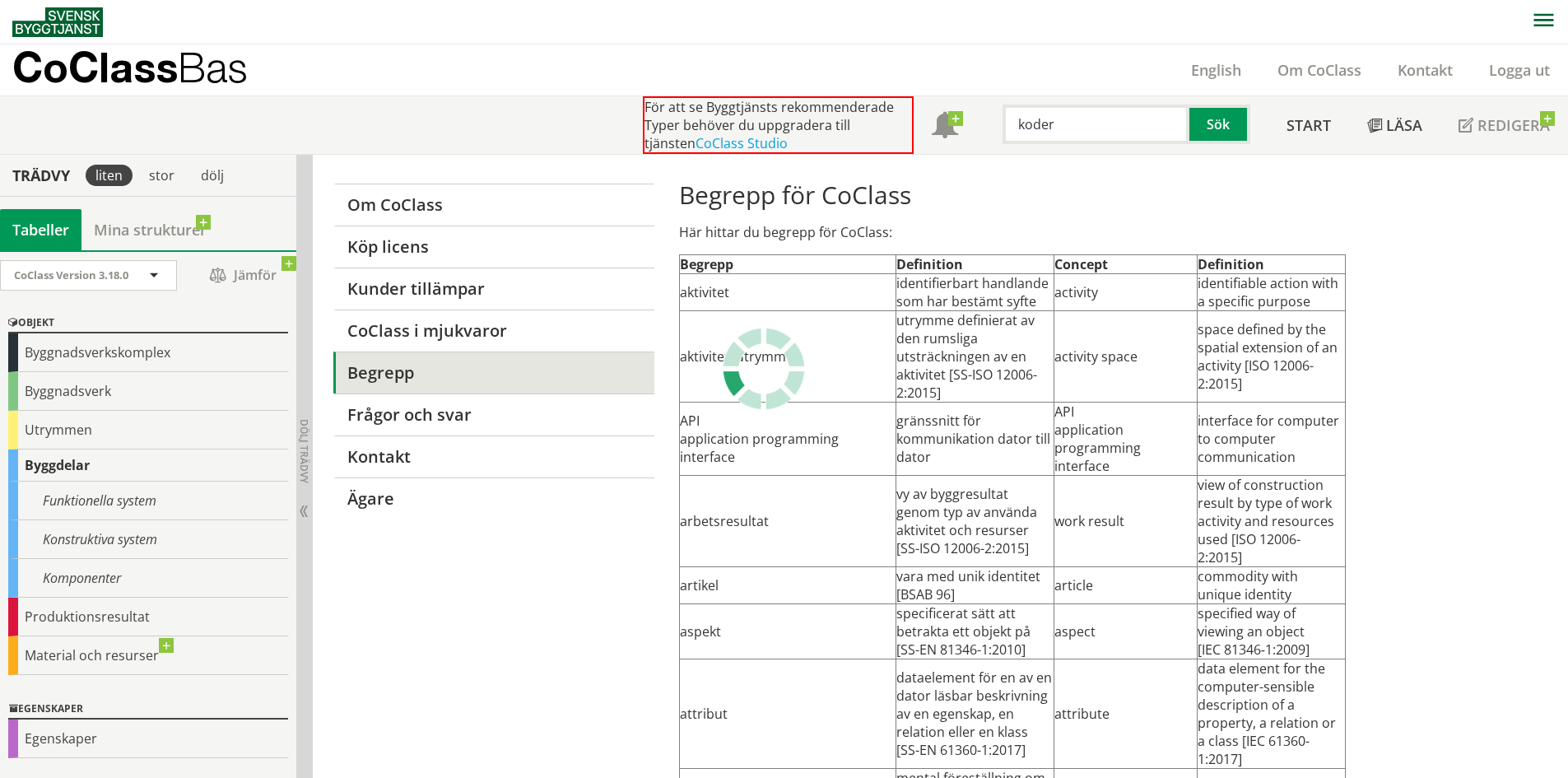
drag, startPoint x: 1073, startPoint y: 121, endPoint x: 785, endPoint y: 122, distance: 288.0
click at [785, 122] on div "För att se Byggtjänsts rekommenderade Typer behöver du uppgradera till tjänsten…" at bounding box center [955, 125] width 626 height 58
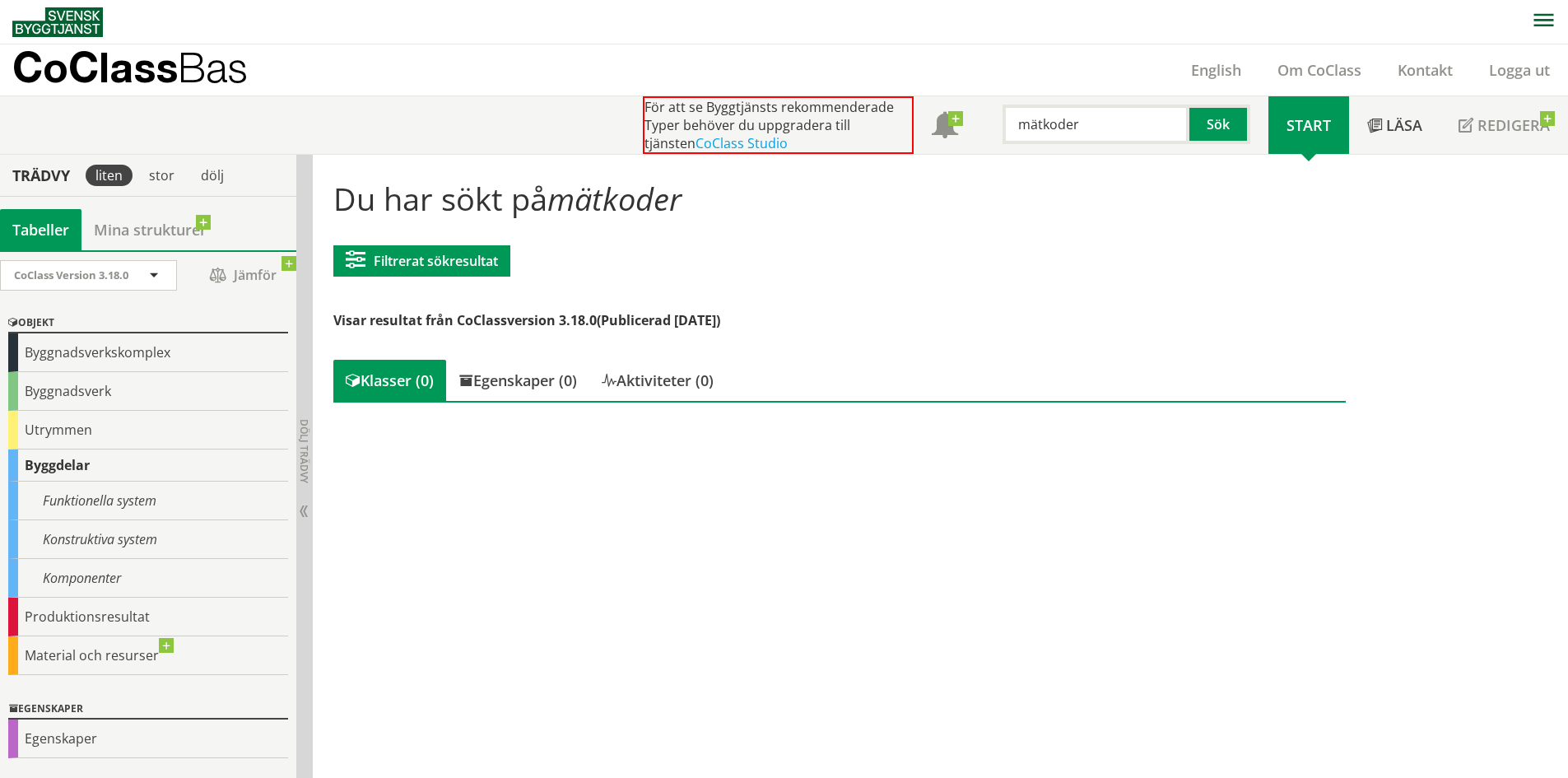
drag, startPoint x: 943, startPoint y: 103, endPoint x: 722, endPoint y: 80, distance: 222.2
click at [722, 80] on header "CoClass Bas English Om CoClass Kontakt Logga ut För att se Byggtjänsts rekommen…" at bounding box center [784, 99] width 1568 height 110
type input "koder"
click at [1224, 129] on button "Sök" at bounding box center [1219, 124] width 61 height 39
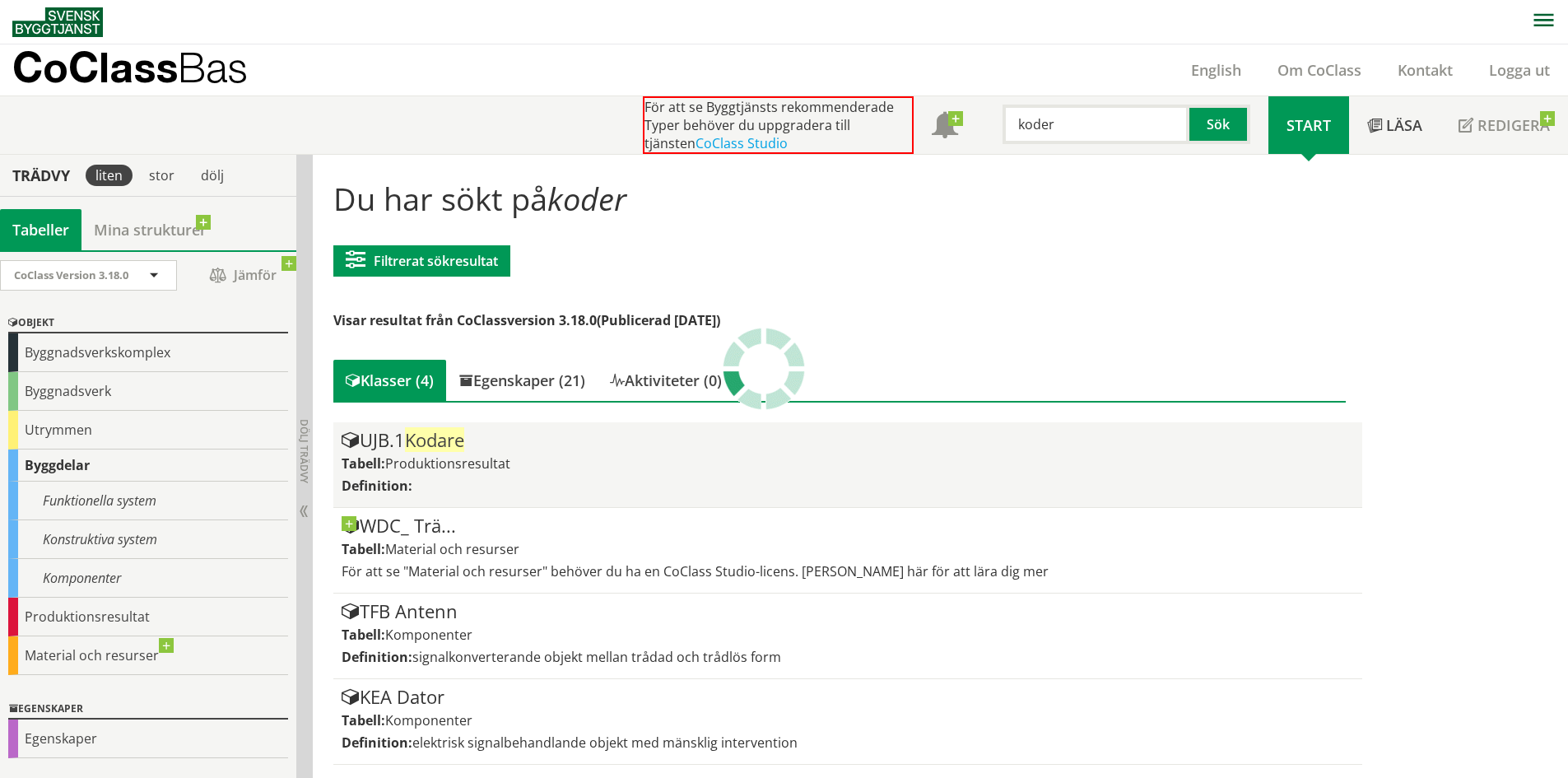
scroll to position [1, 0]
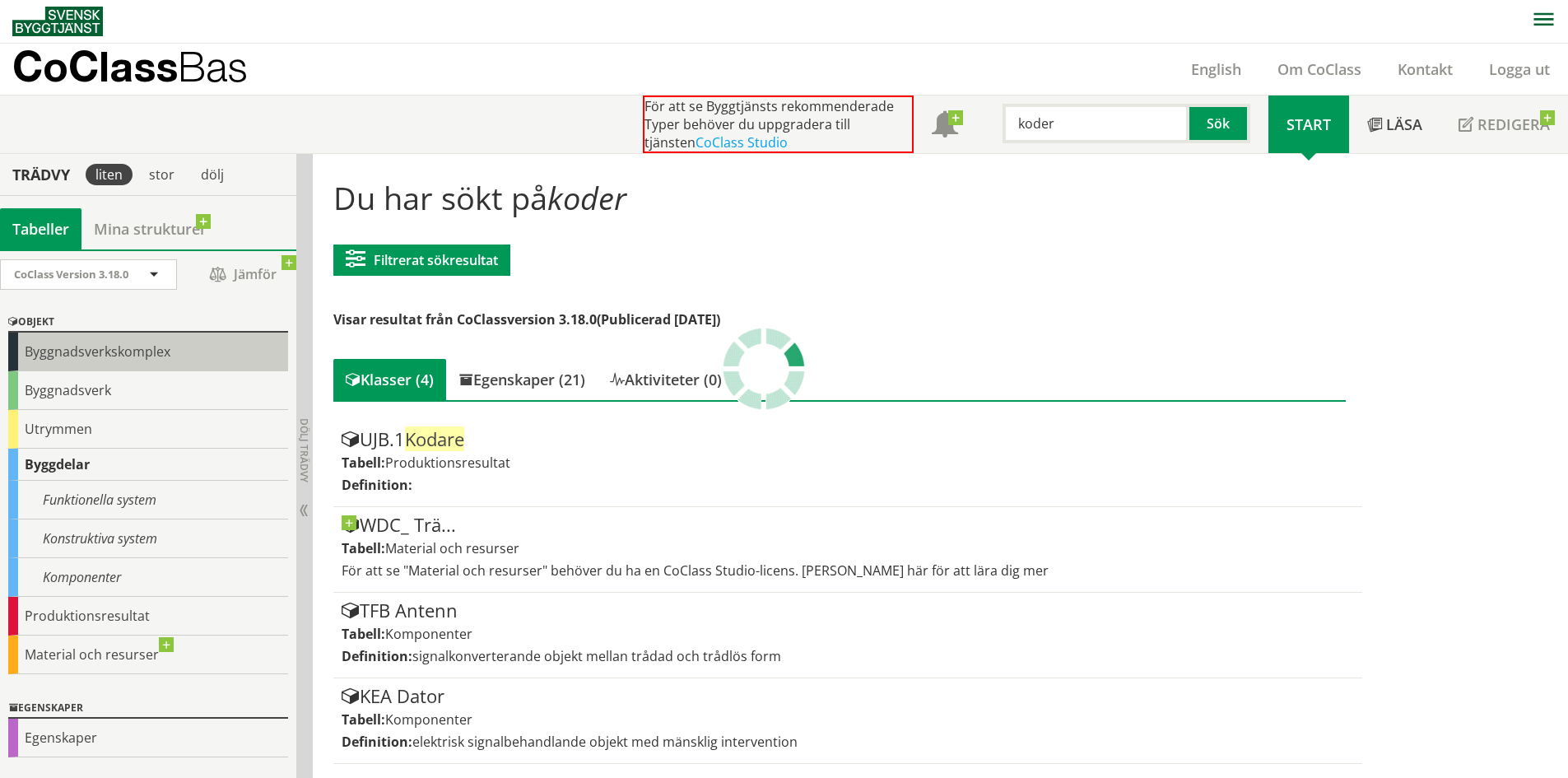
click at [130, 362] on div "Byggnadsverkskomplex" at bounding box center [147, 351] width 280 height 38
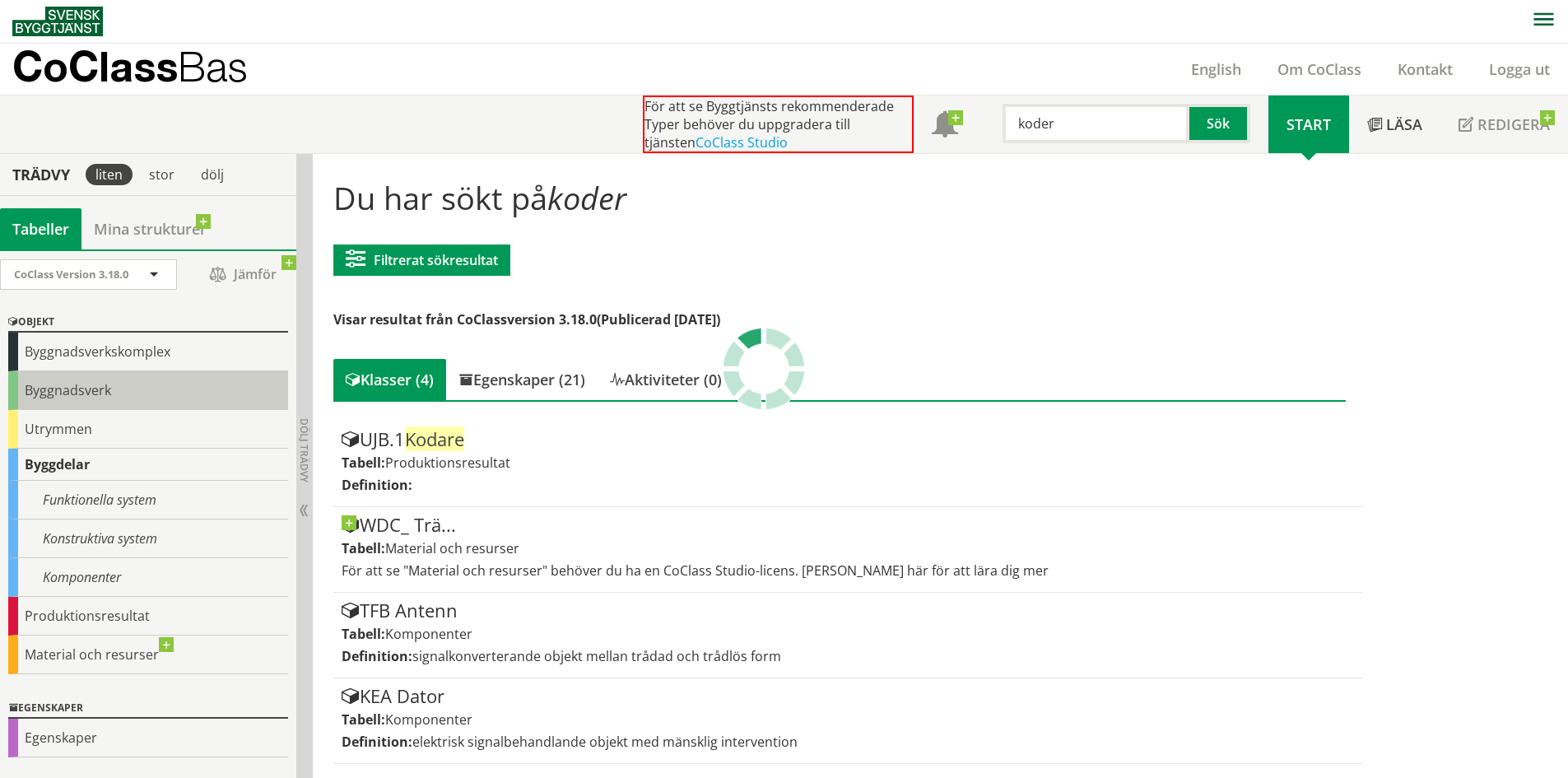
click at [110, 385] on div "Byggnadsverk" at bounding box center [147, 390] width 280 height 38
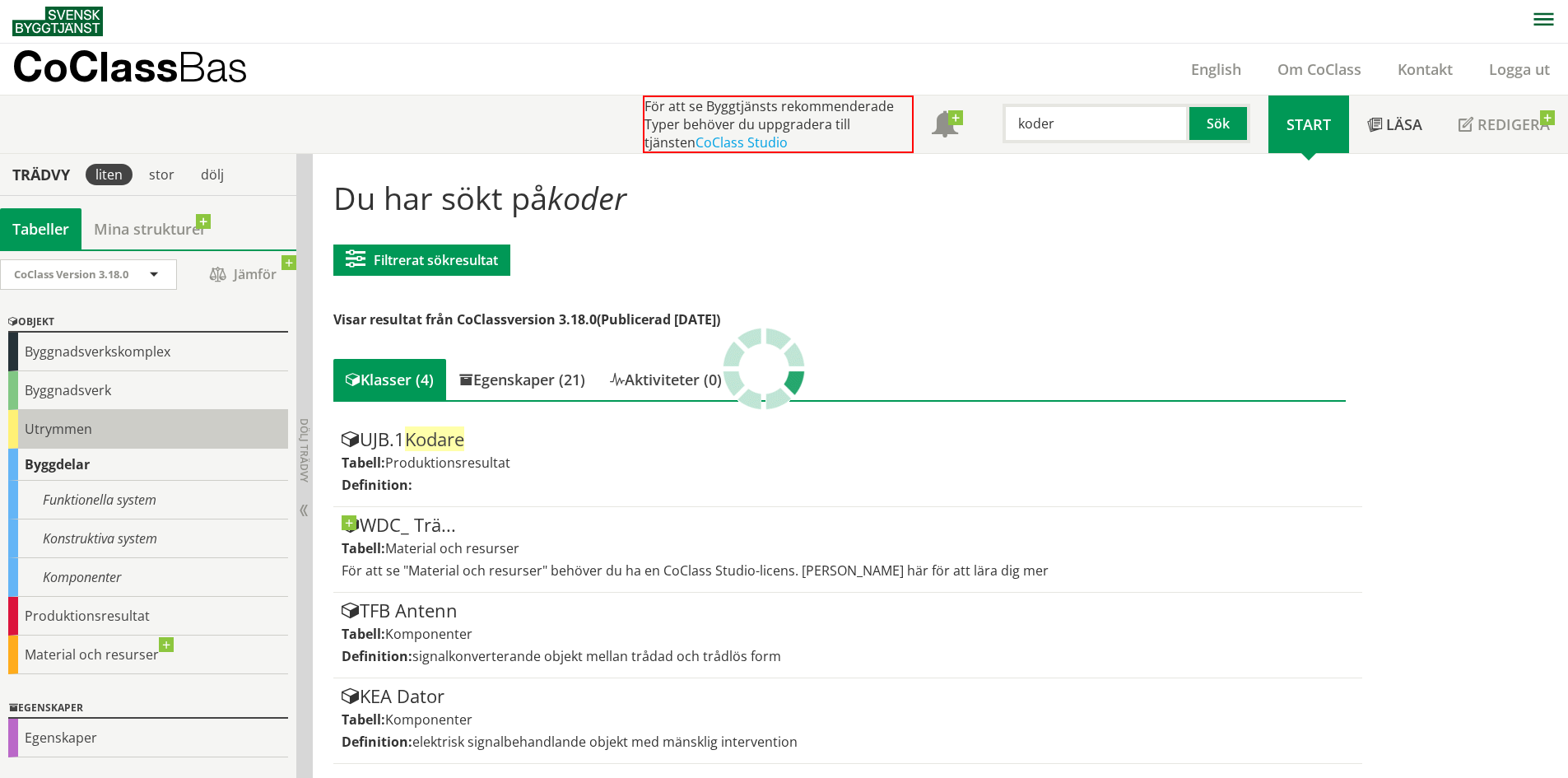
click at [92, 419] on div "Utrymmen" at bounding box center [147, 428] width 280 height 38
click at [1541, 18] on icon "button" at bounding box center [1542, 20] width 21 height 14
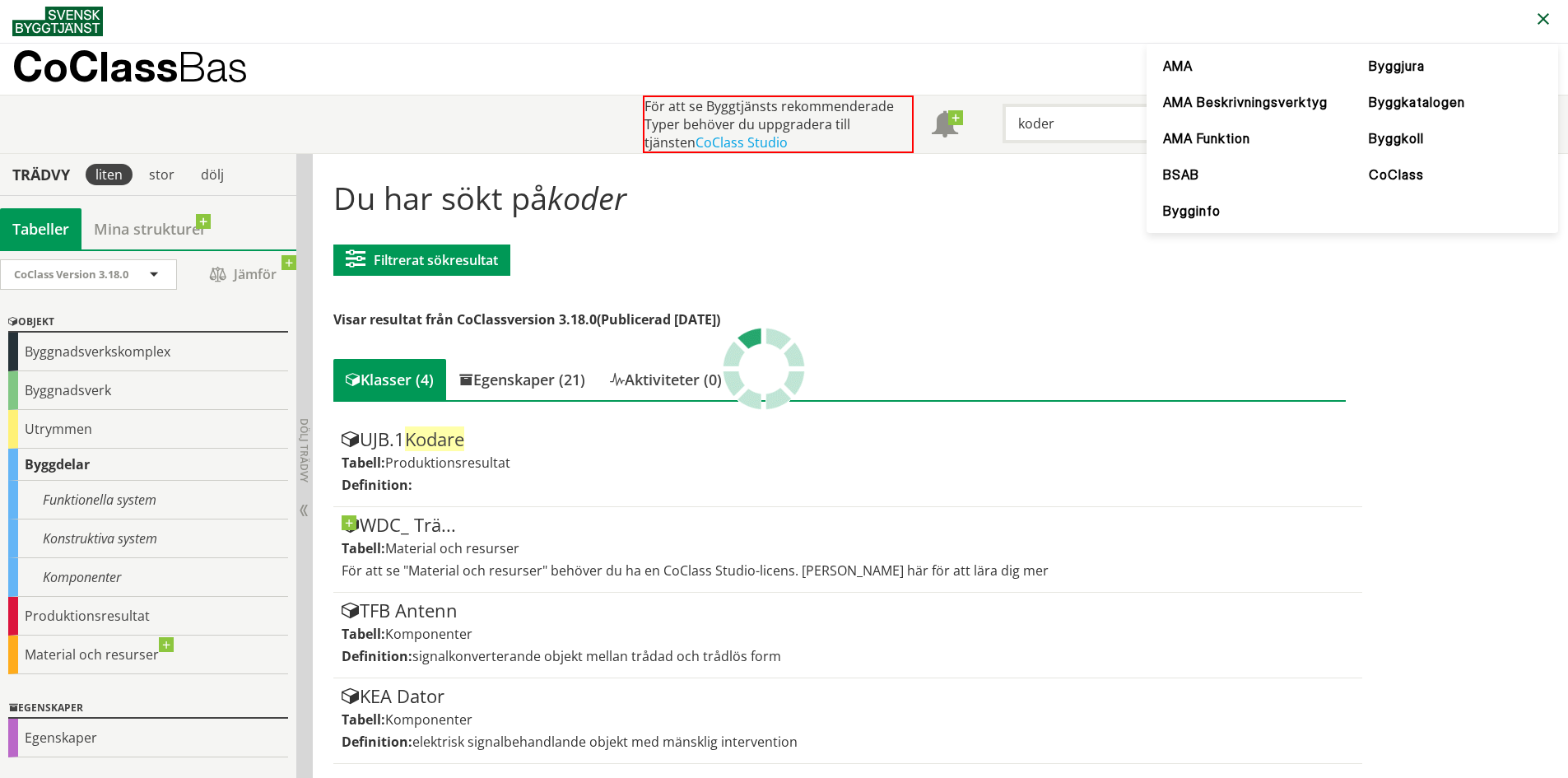
click at [1290, 322] on div "Du har sökt på koder Filtrerat sökresultat Filtrera CoClass Version 3.18.0 CoCl…" at bounding box center [839, 465] width 1036 height 597
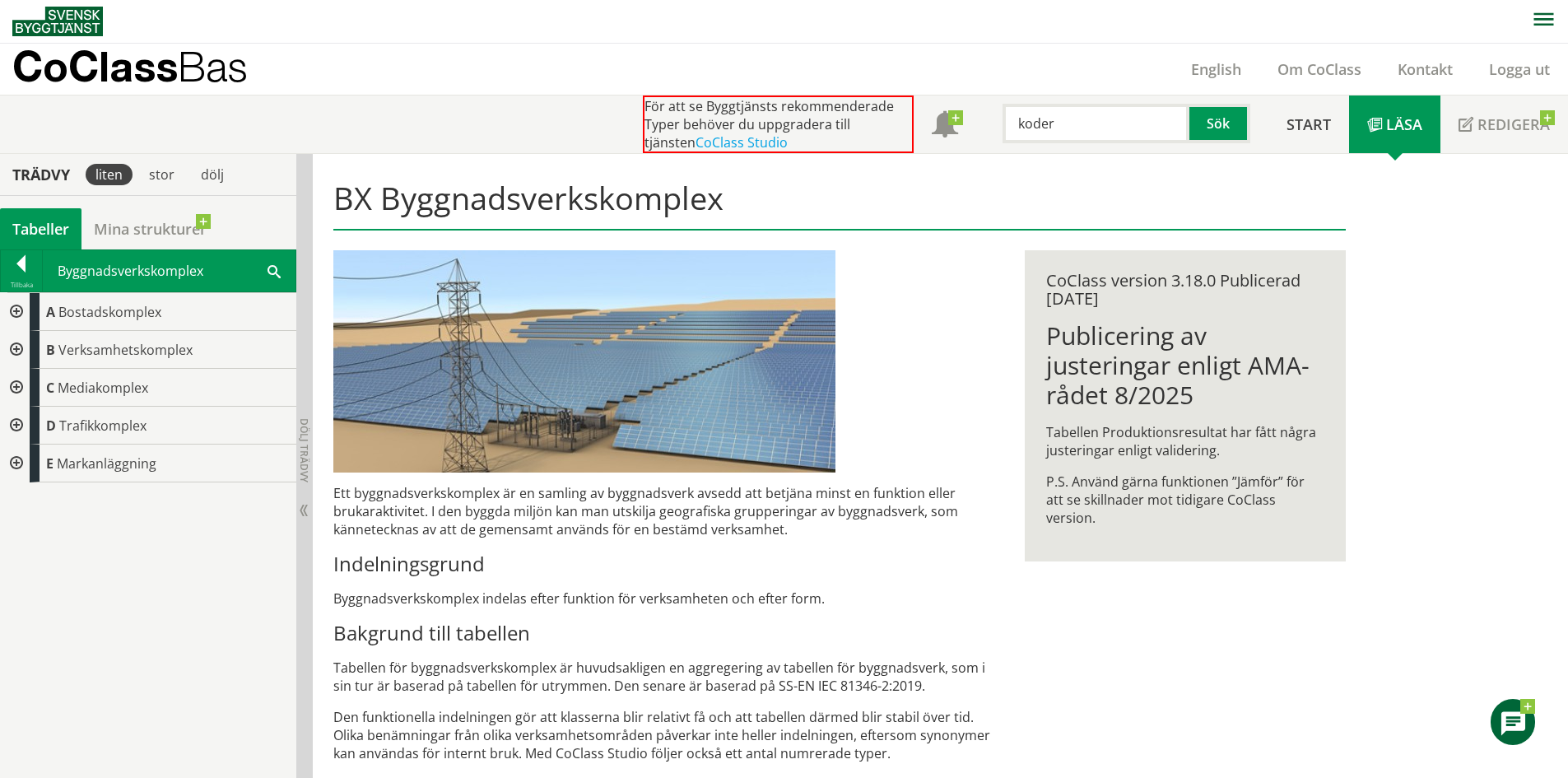
click at [1543, 23] on icon "button" at bounding box center [1542, 20] width 21 height 14
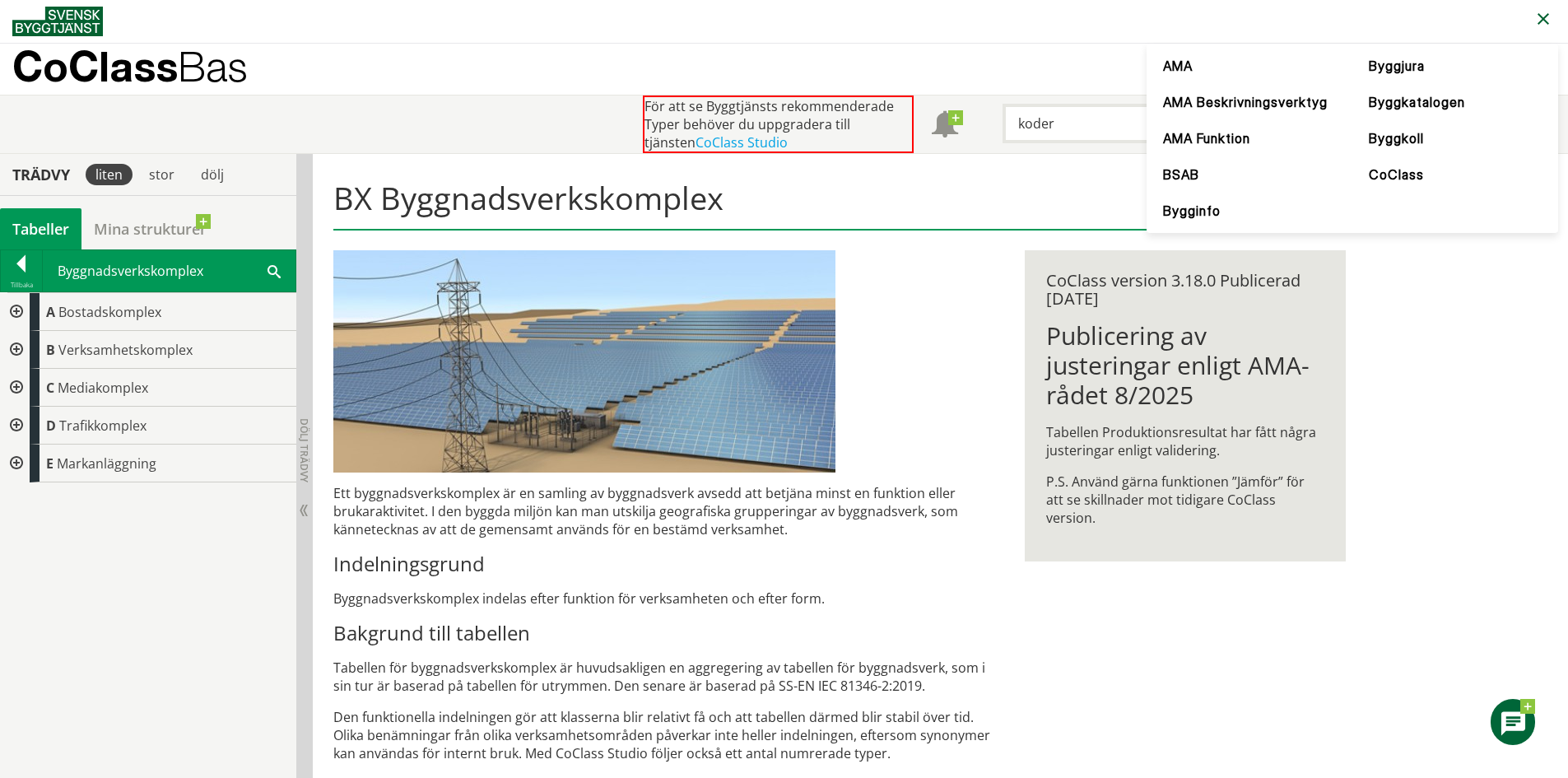
drag, startPoint x: 820, startPoint y: 7, endPoint x: 511, endPoint y: 17, distance: 309.2
click at [815, 9] on nav at bounding box center [790, 21] width 1555 height 43
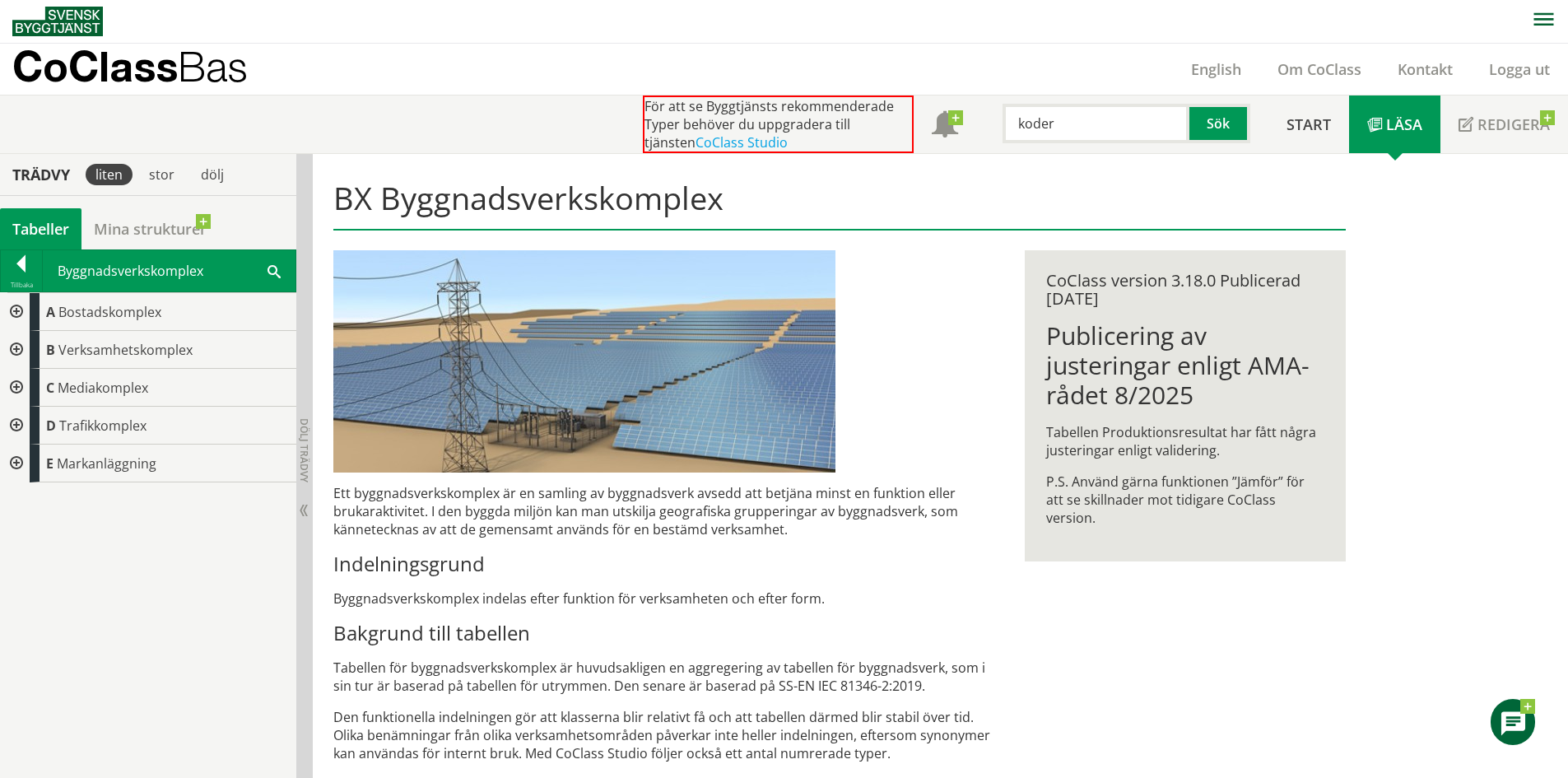
click at [83, 63] on p "CoClass Bas" at bounding box center [131, 66] width 236 height 19
